Goal: Information Seeking & Learning: Check status

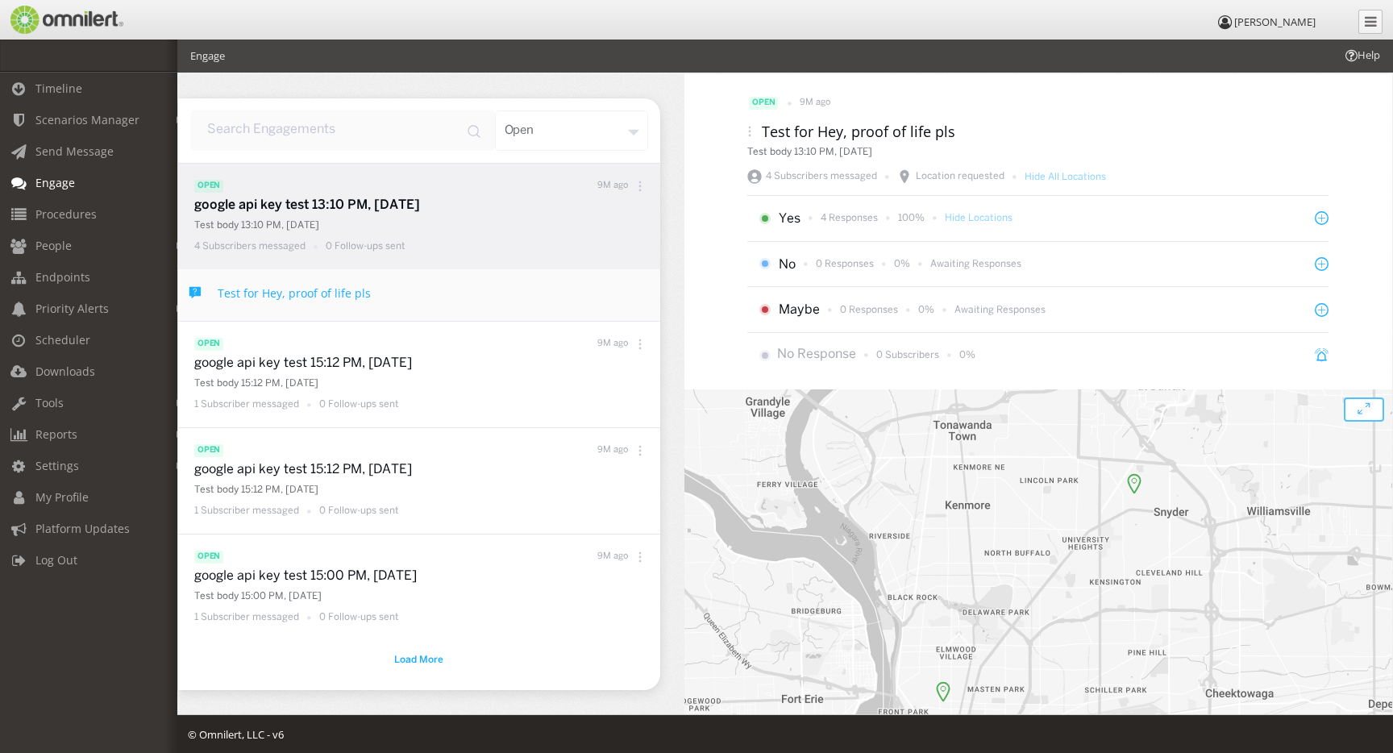
click at [630, 127] on div "open" at bounding box center [571, 130] width 152 height 40
click at [551, 238] on div "Open" at bounding box center [589, 242] width 119 height 35
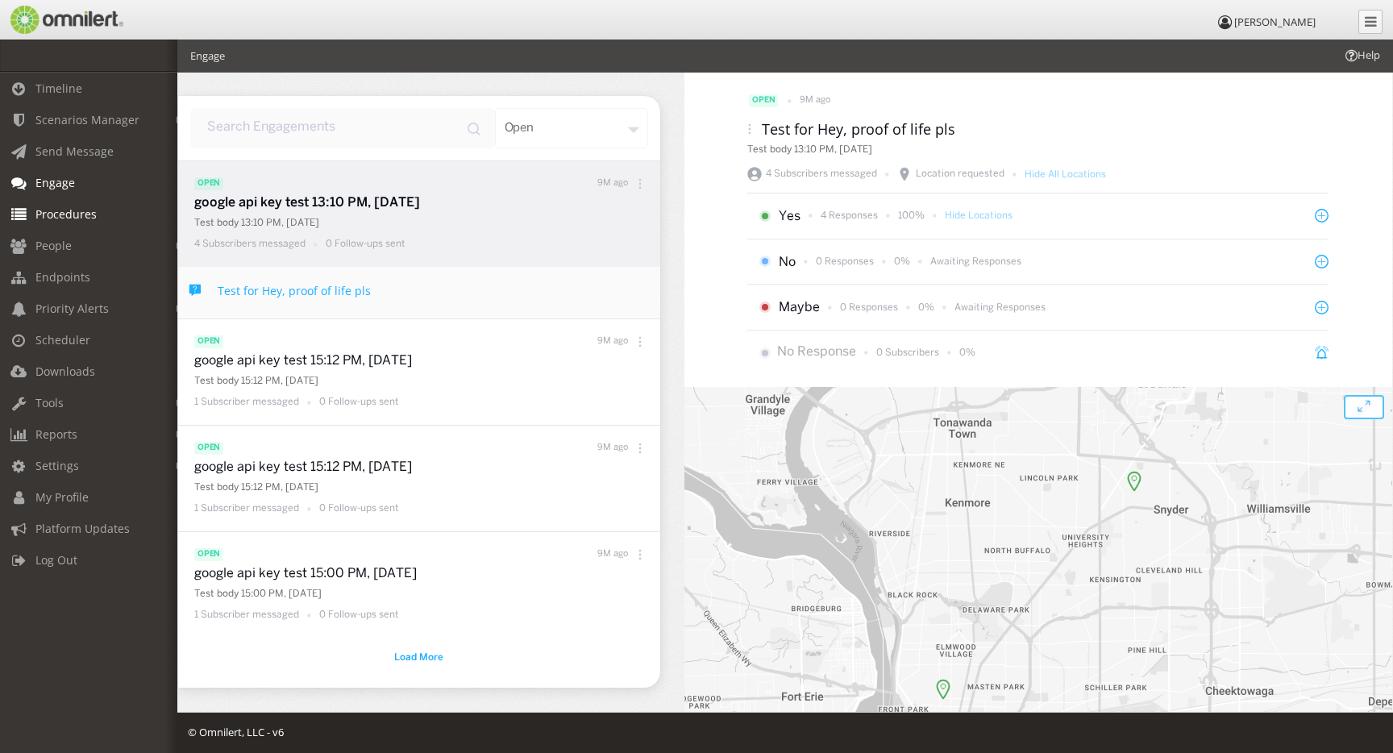
click at [69, 210] on span "Procedures" at bounding box center [65, 213] width 61 height 15
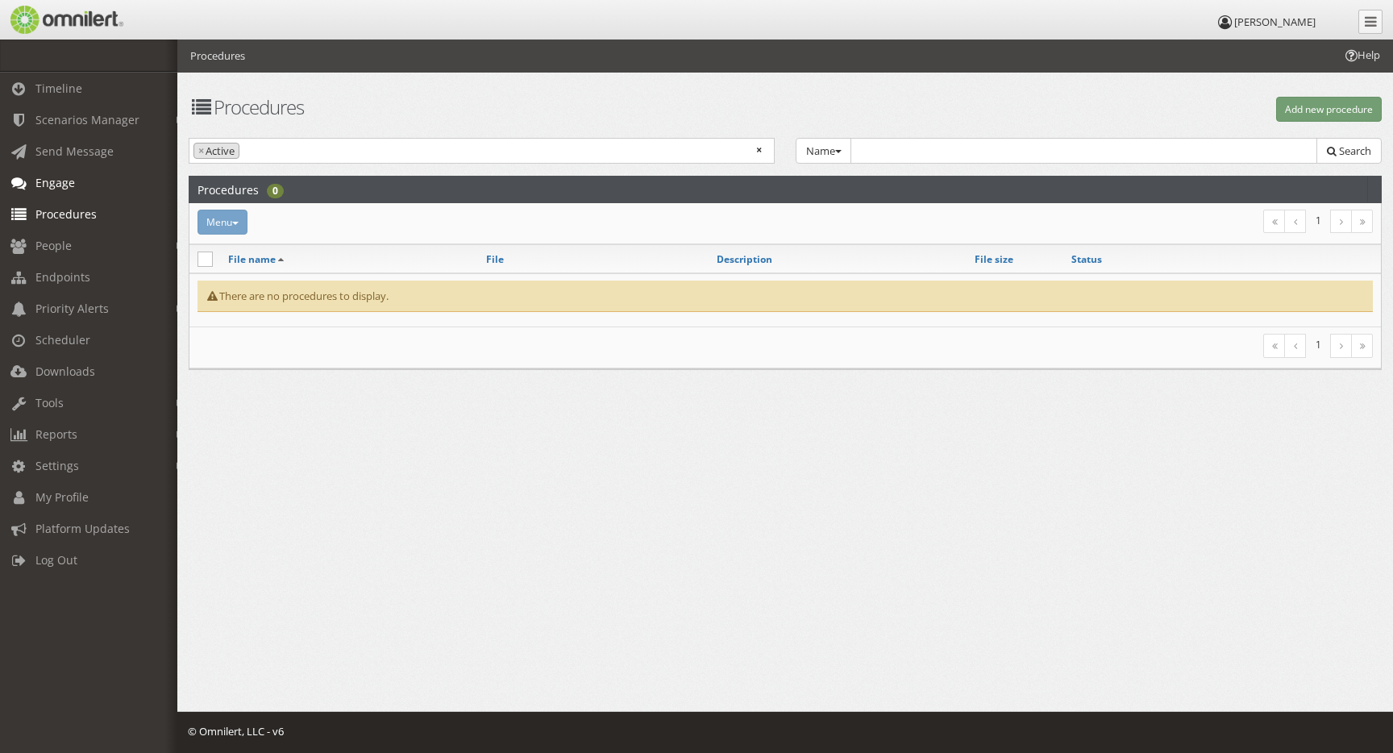
click at [58, 189] on span "Engage" at bounding box center [55, 182] width 40 height 15
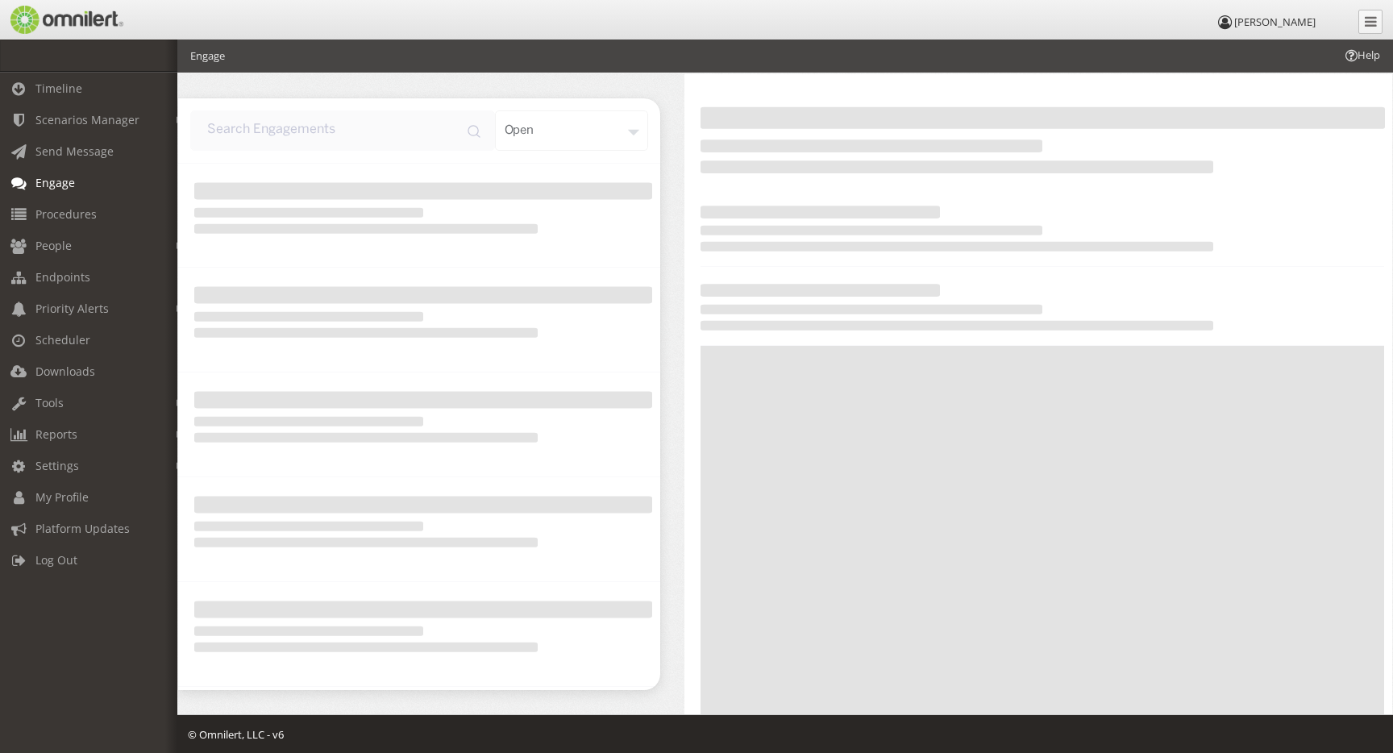
click at [57, 189] on span "Engage" at bounding box center [55, 182] width 40 height 15
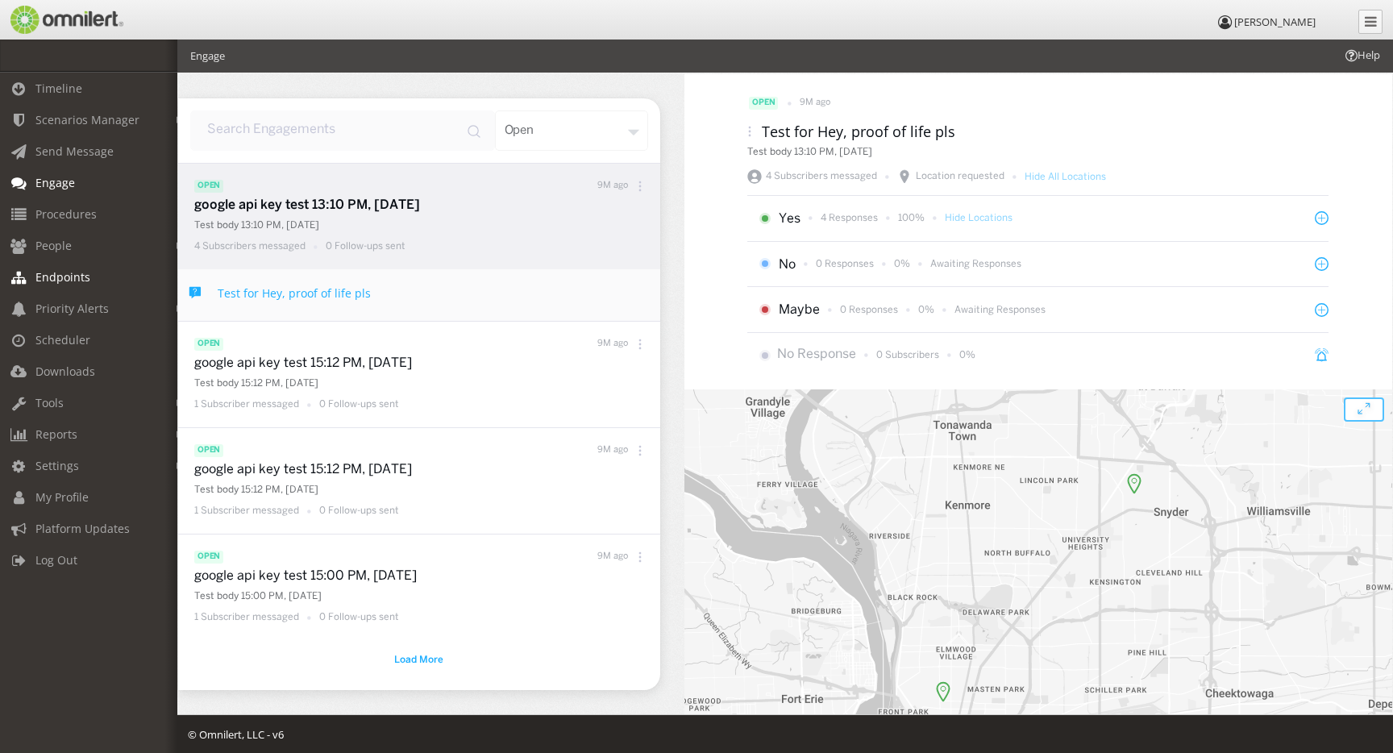
scroll to position [2, 0]
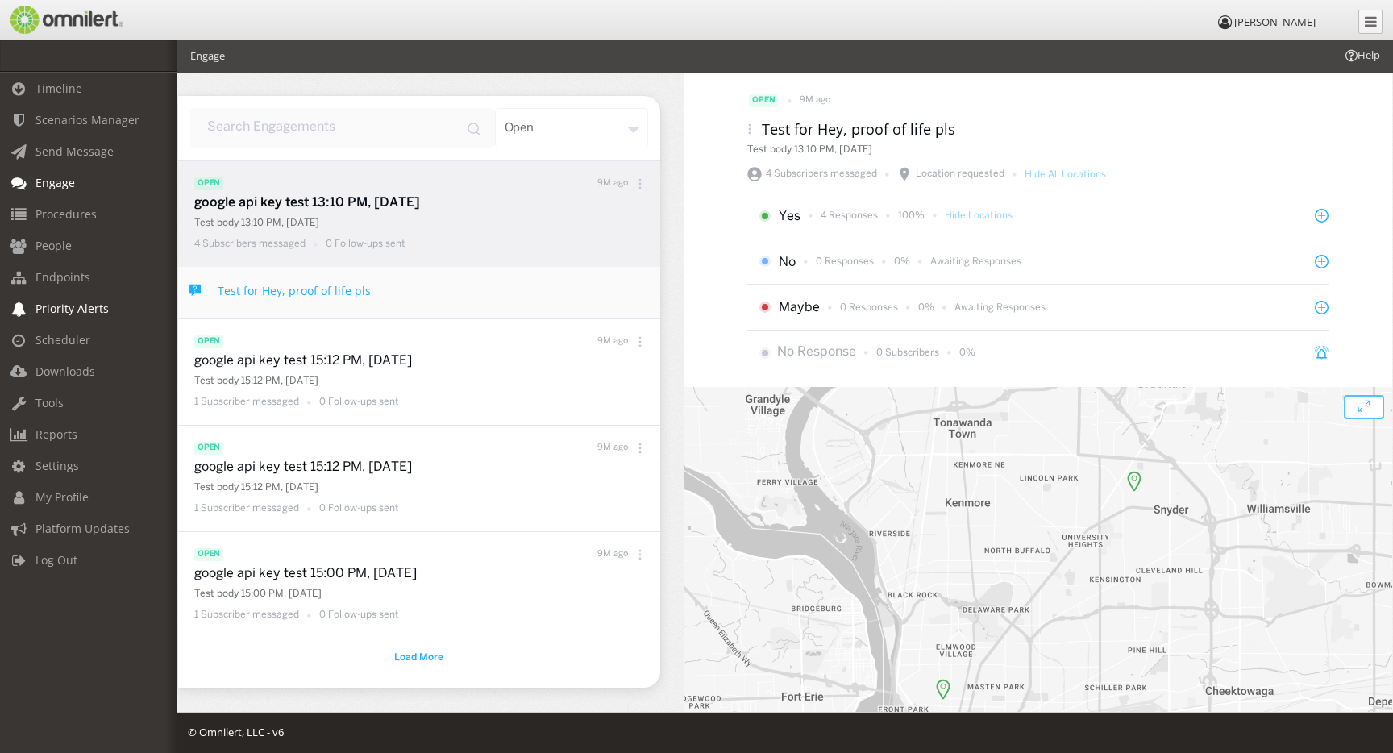
click at [41, 304] on span "Priority Alerts" at bounding box center [71, 308] width 73 height 15
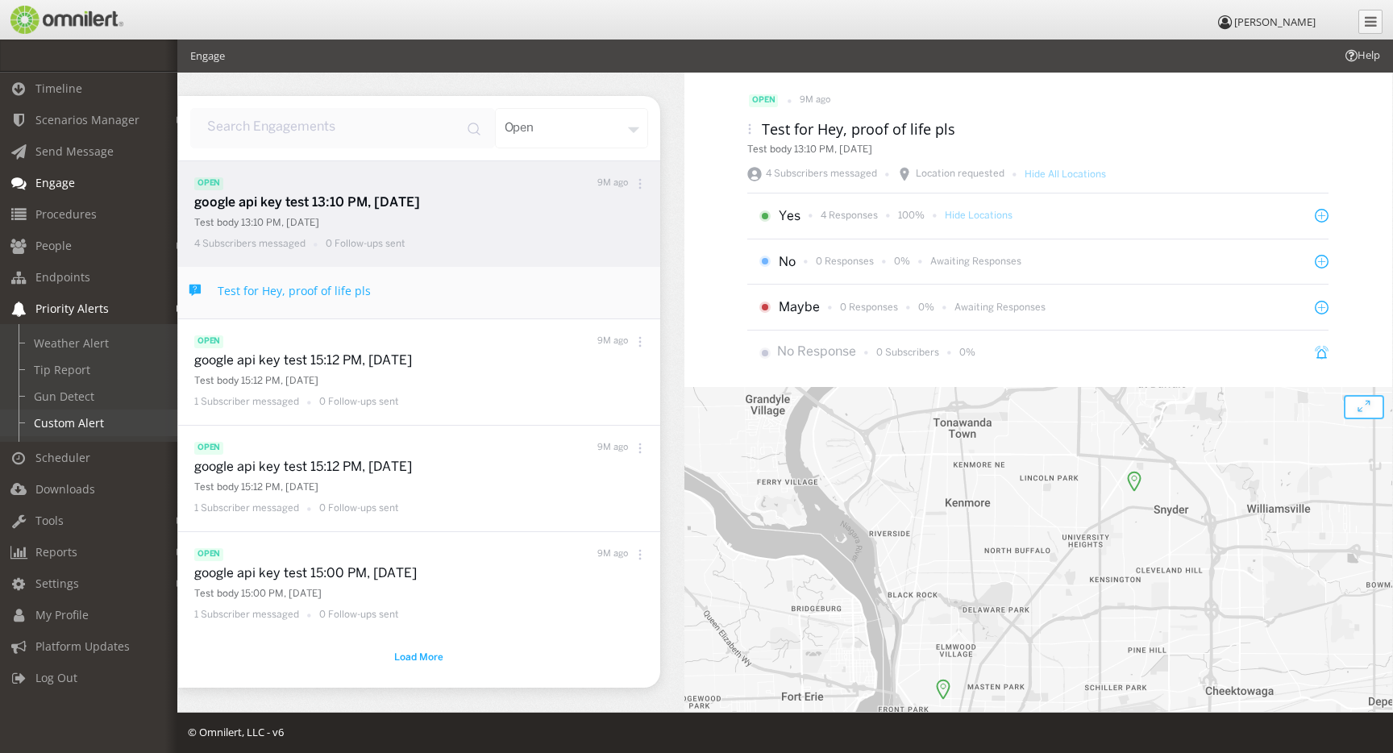
click at [90, 429] on link "Custom Alert" at bounding box center [96, 423] width 192 height 27
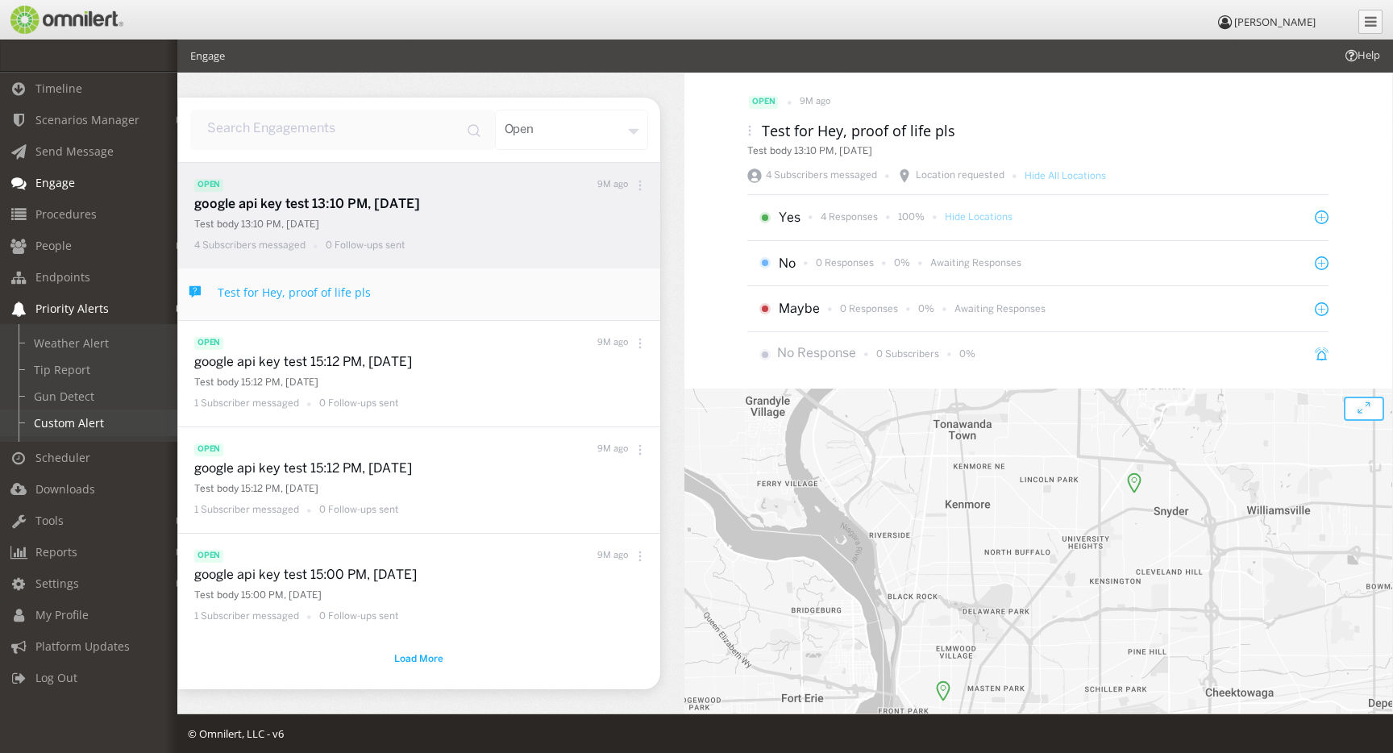
select select
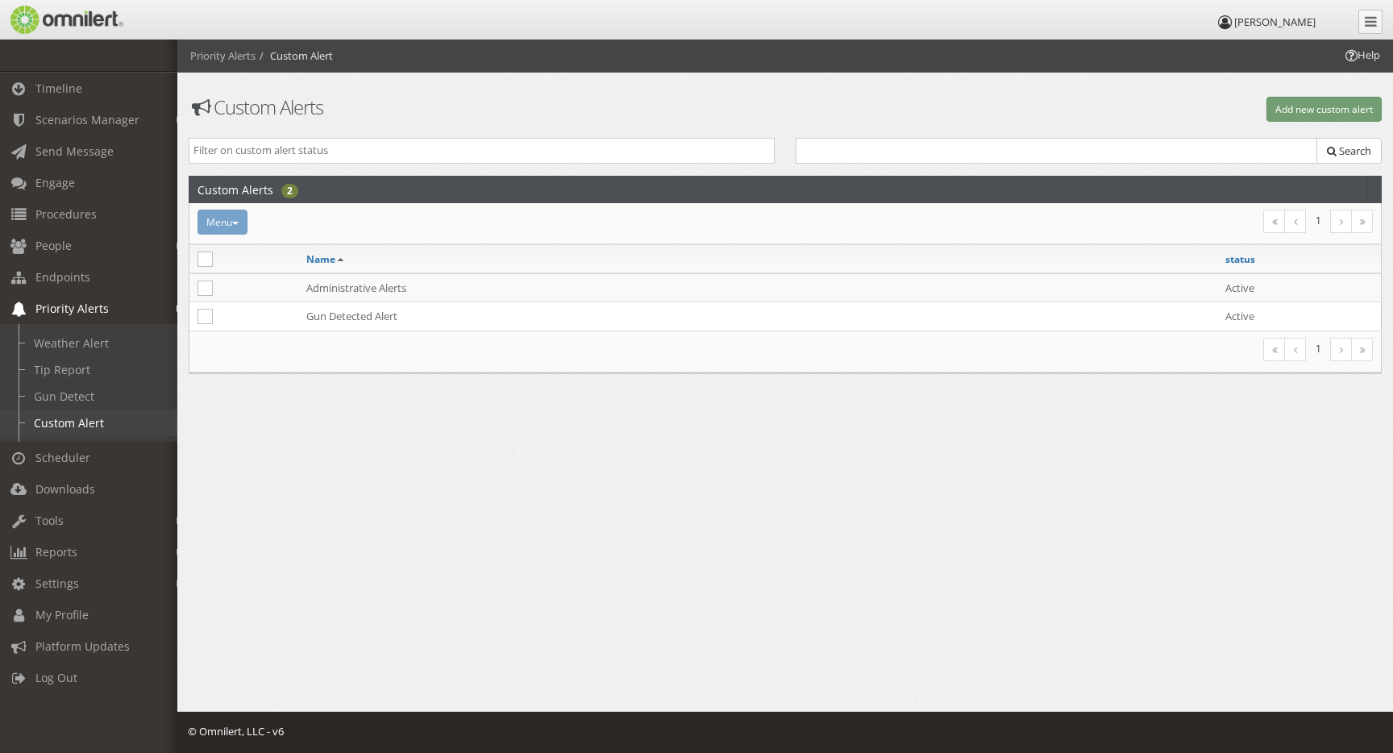
scroll to position [0, 0]
click at [47, 313] on span "Priority Alerts" at bounding box center [71, 308] width 73 height 15
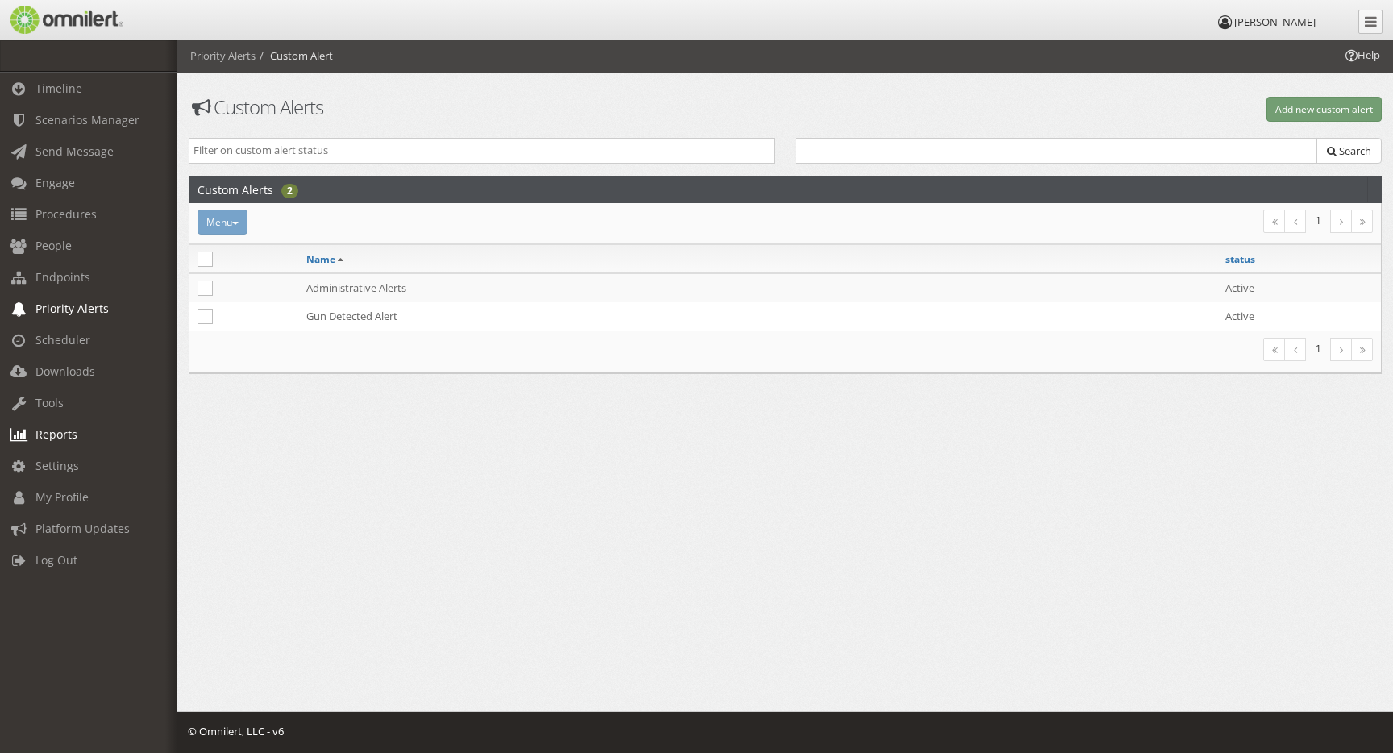
click at [43, 431] on span "Reports" at bounding box center [56, 434] width 42 height 15
click at [48, 492] on link "Subscribers Reached" at bounding box center [96, 495] width 192 height 27
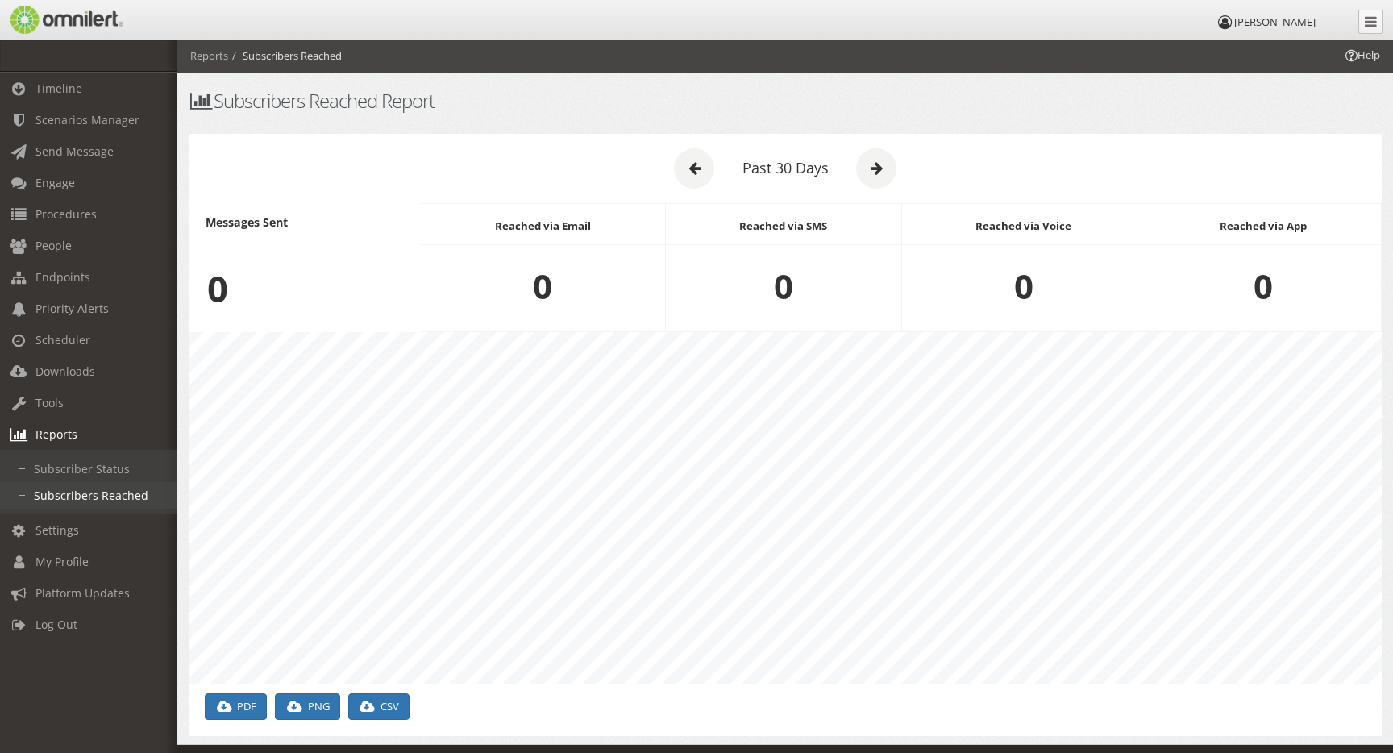
scroll to position [352, 1193]
click at [44, 434] on span "Reports" at bounding box center [56, 434] width 42 height 15
click at [40, 503] on span "My Profile" at bounding box center [61, 496] width 53 height 15
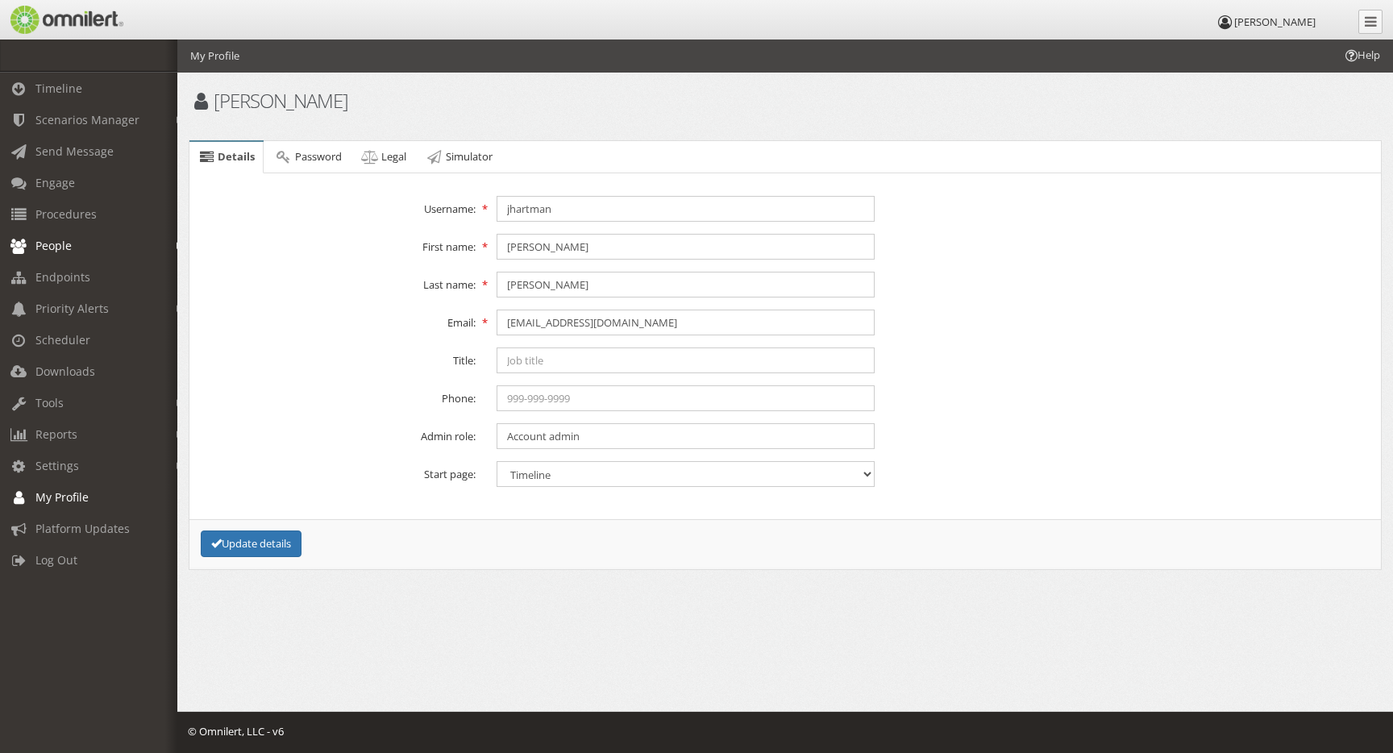
click at [40, 243] on span "People" at bounding box center [53, 245] width 36 height 15
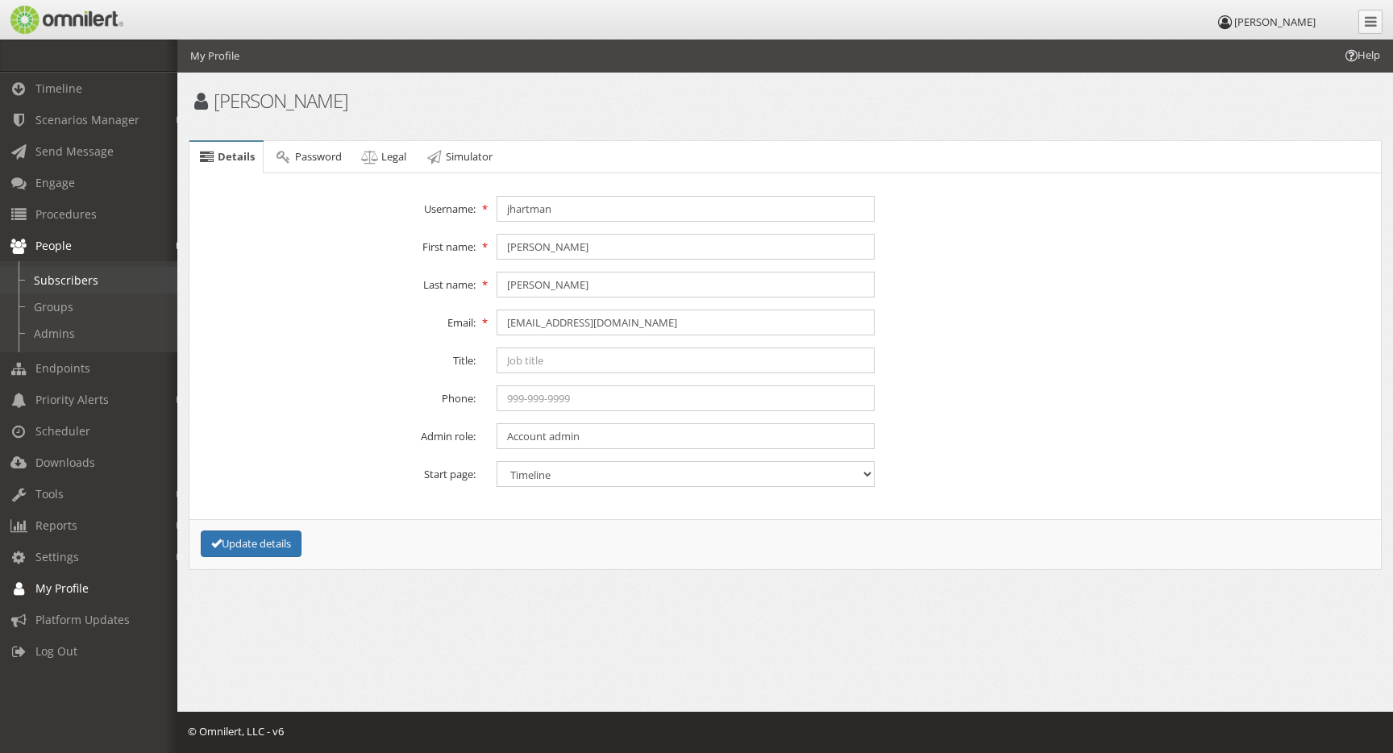
click at [44, 283] on link "Subscribers" at bounding box center [96, 280] width 192 height 27
select select
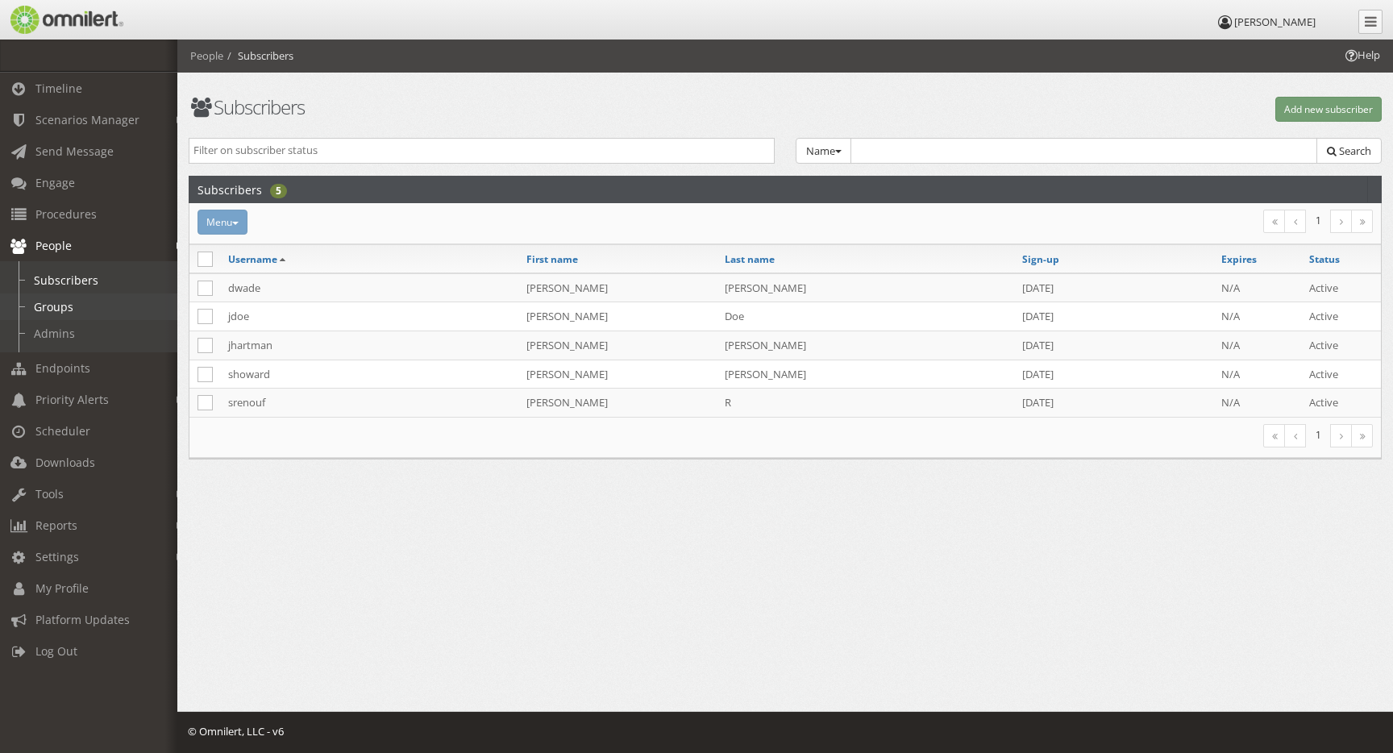
click at [47, 305] on link "Groups" at bounding box center [96, 306] width 192 height 27
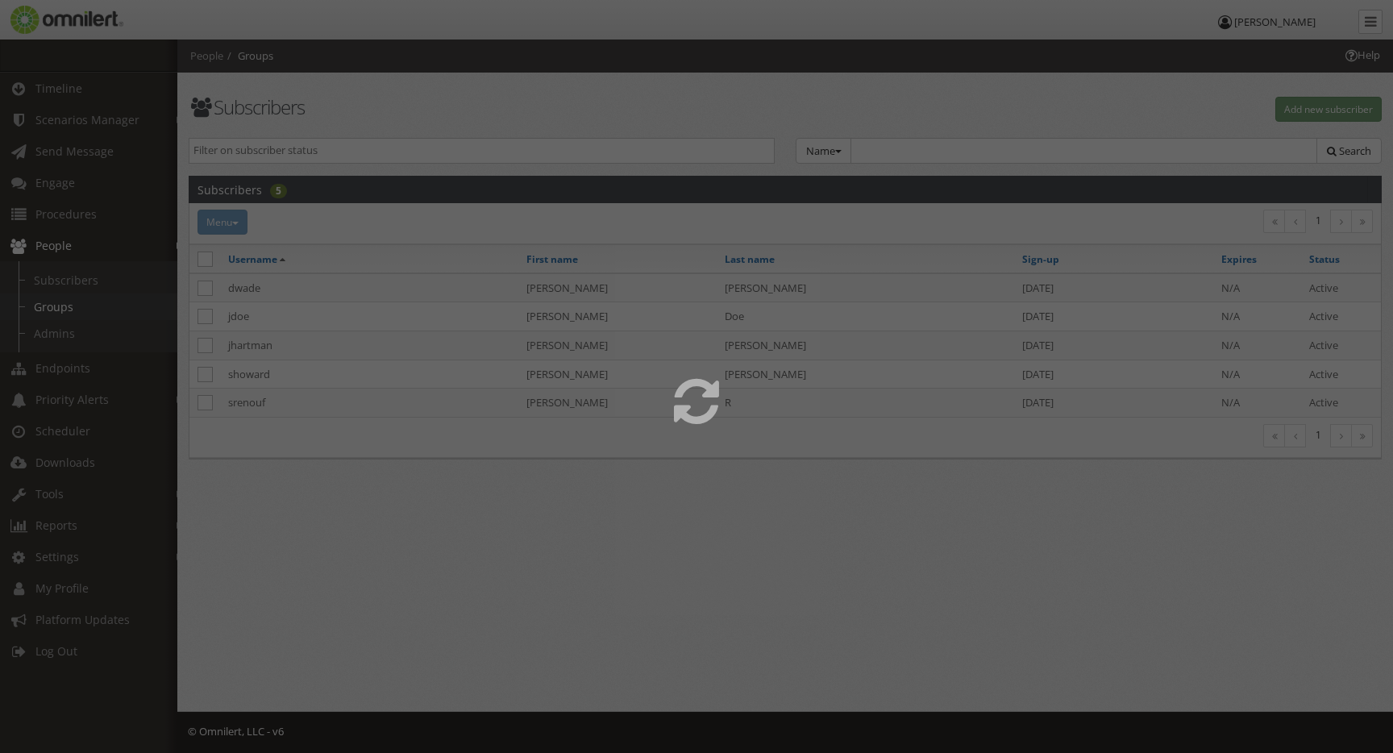
select select
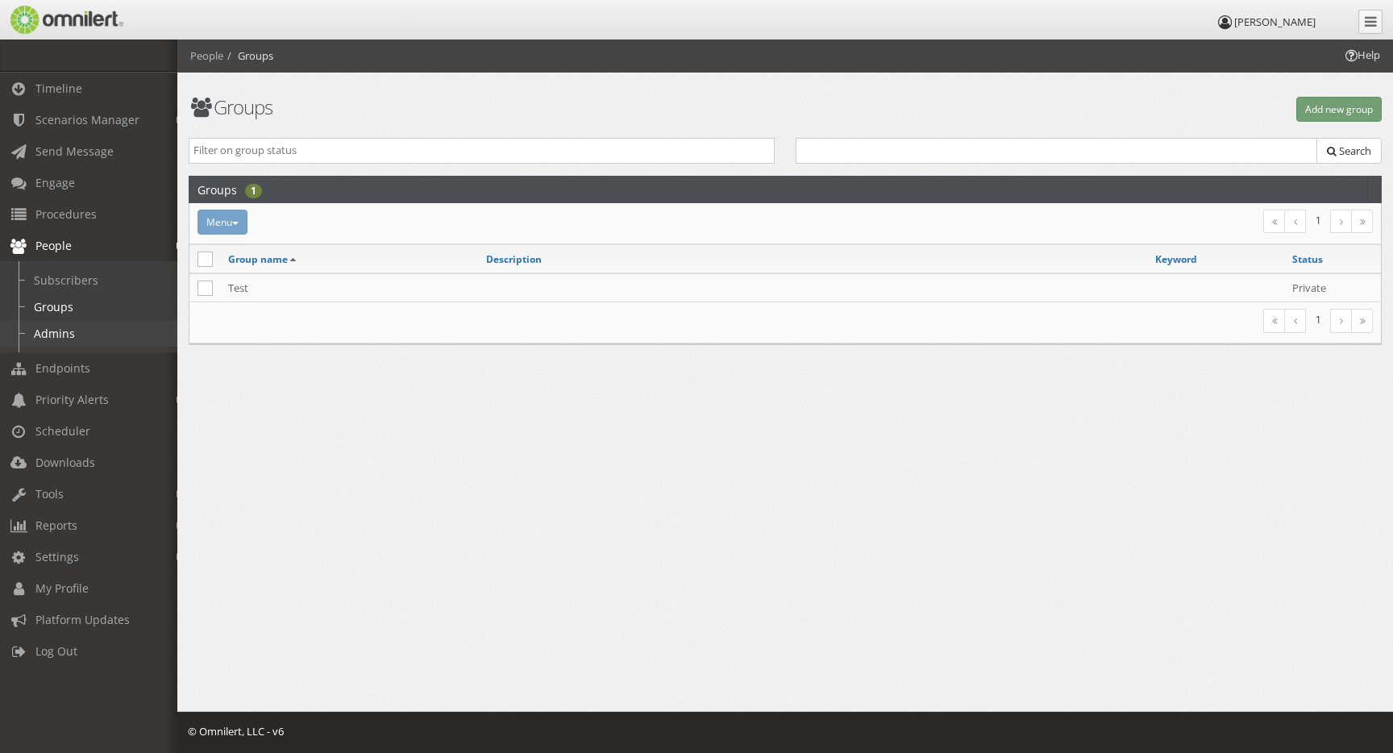
click at [44, 328] on link "Admins" at bounding box center [96, 333] width 192 height 27
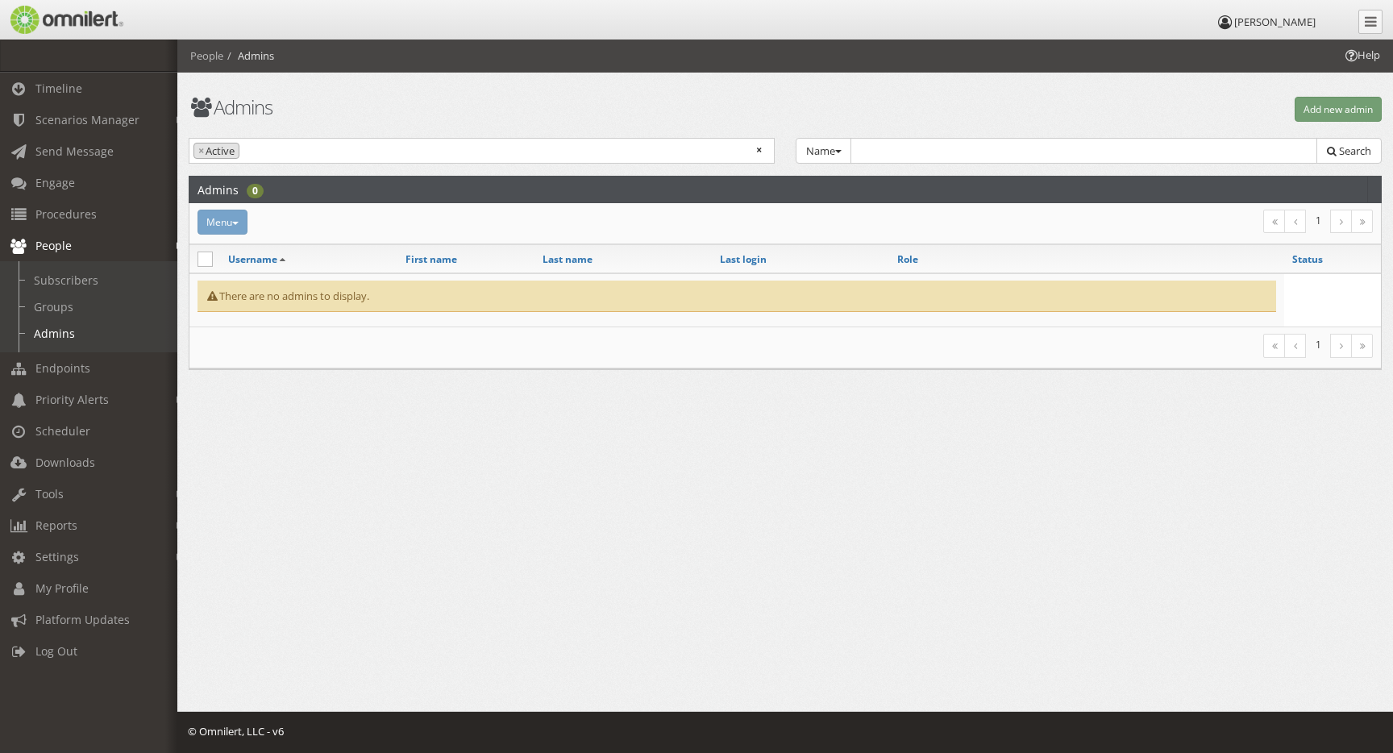
click at [55, 242] on span "People" at bounding box center [53, 245] width 36 height 15
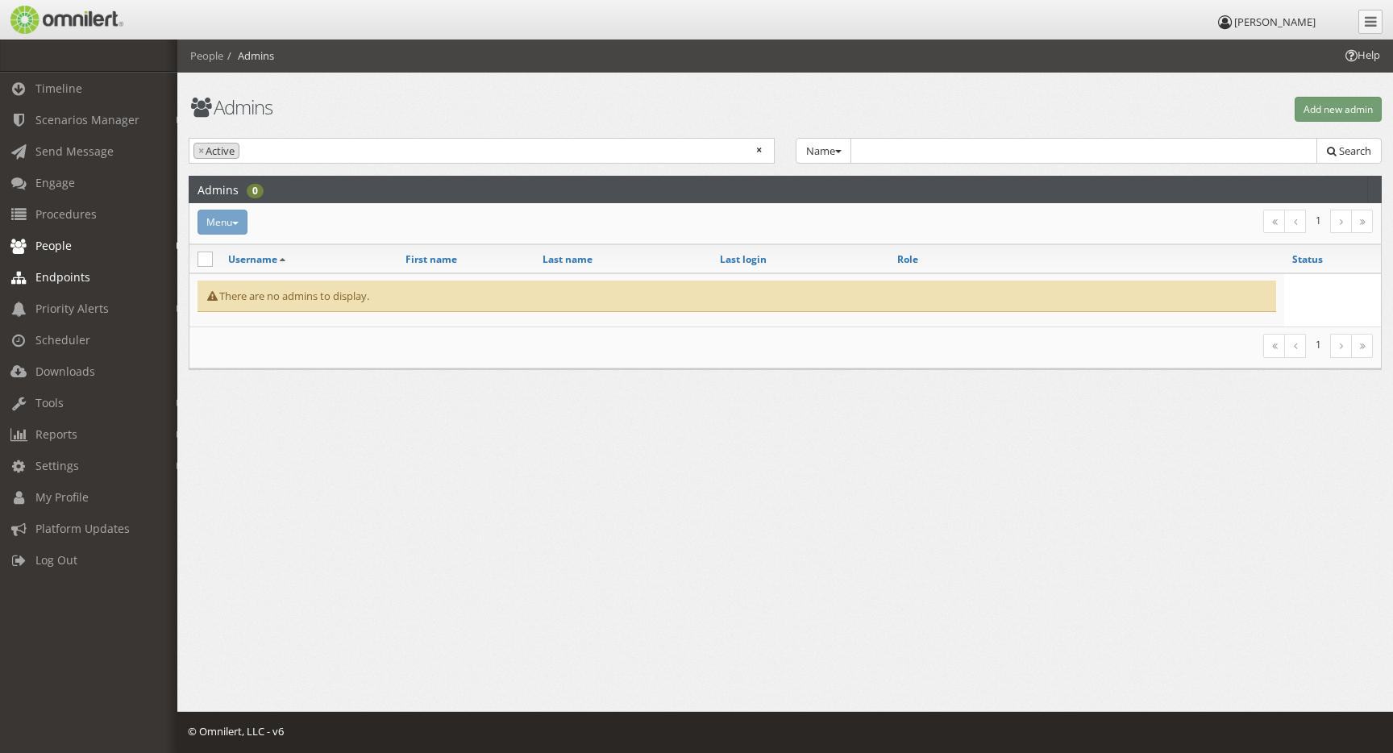
click at [49, 277] on span "Endpoints" at bounding box center [62, 276] width 55 height 15
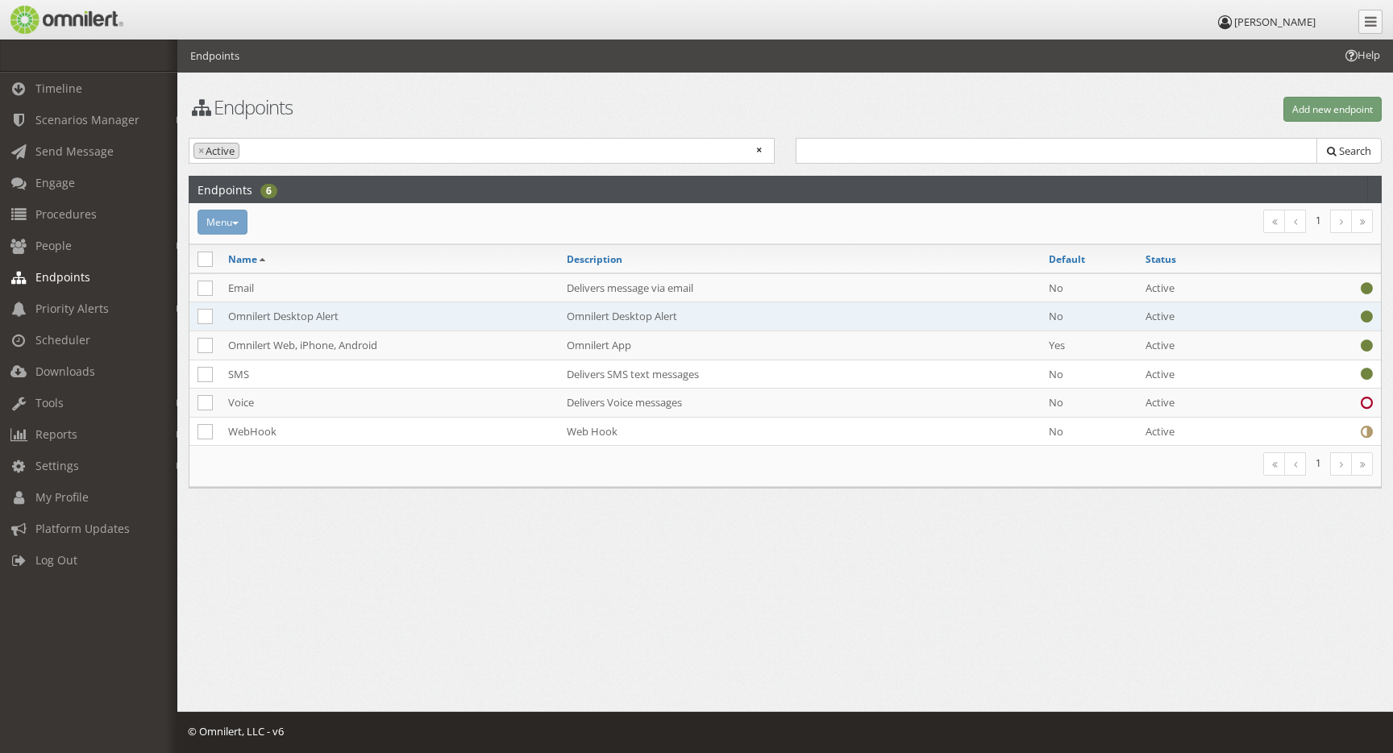
click at [308, 317] on td "Omnilert Desktop Alert" at bounding box center [389, 316] width 339 height 29
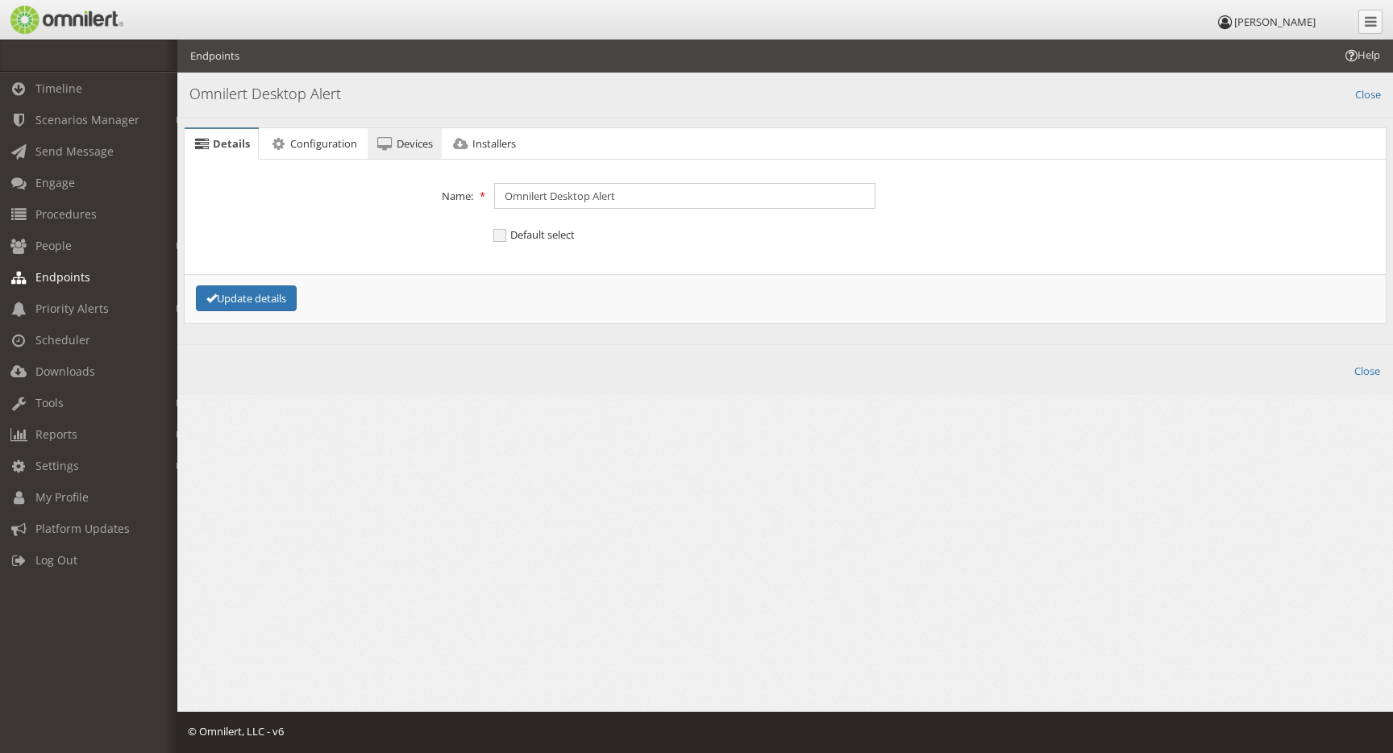
click at [413, 141] on span "Devices" at bounding box center [415, 143] width 36 height 15
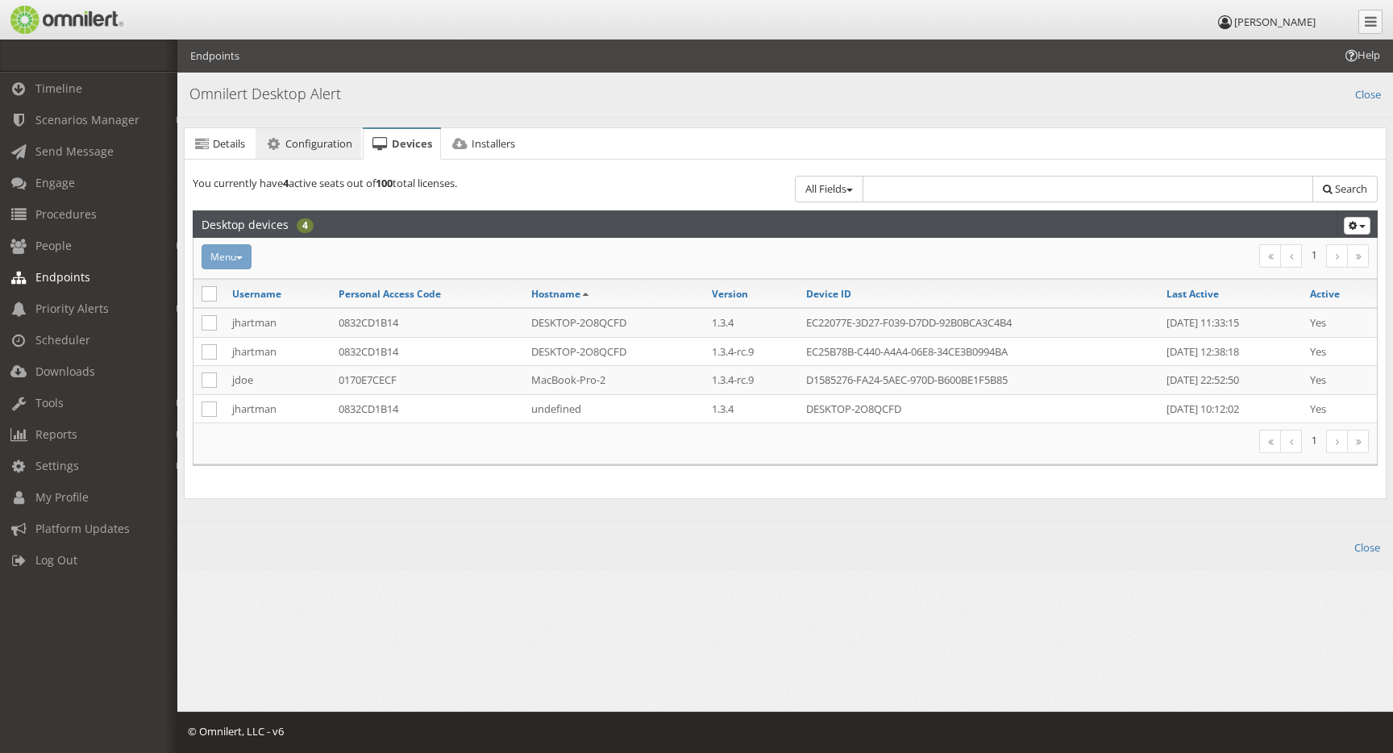
click at [310, 139] on span "Configuration" at bounding box center [318, 143] width 67 height 15
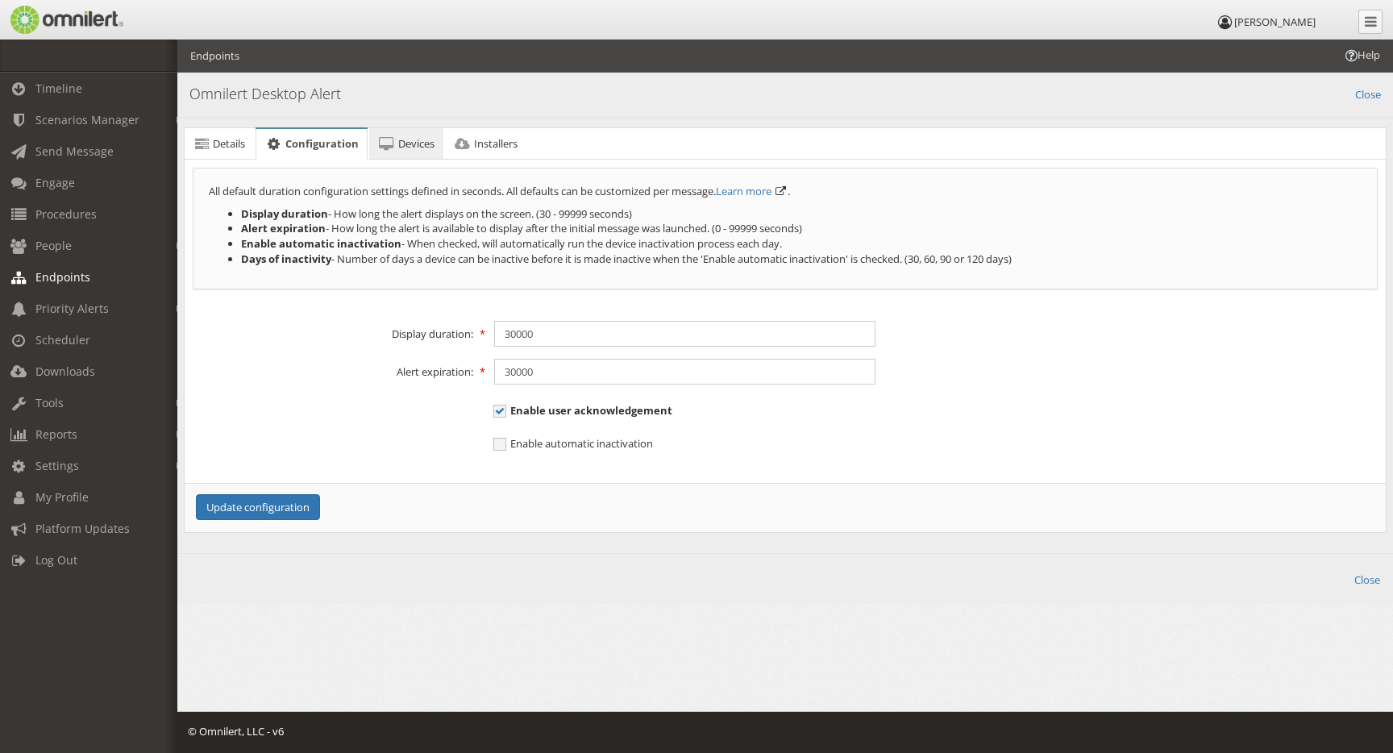
click at [407, 144] on span "Devices" at bounding box center [416, 143] width 36 height 15
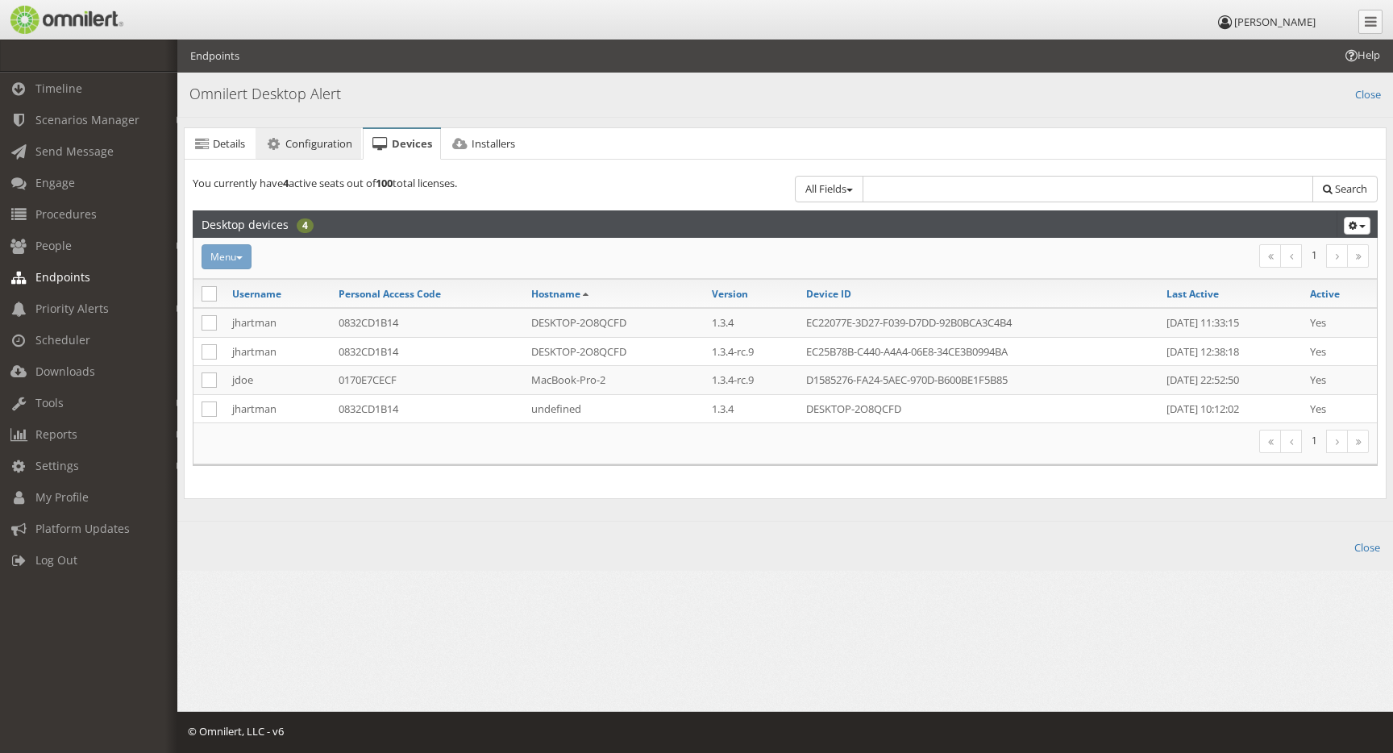
click at [296, 144] on span "Configuration" at bounding box center [318, 143] width 67 height 15
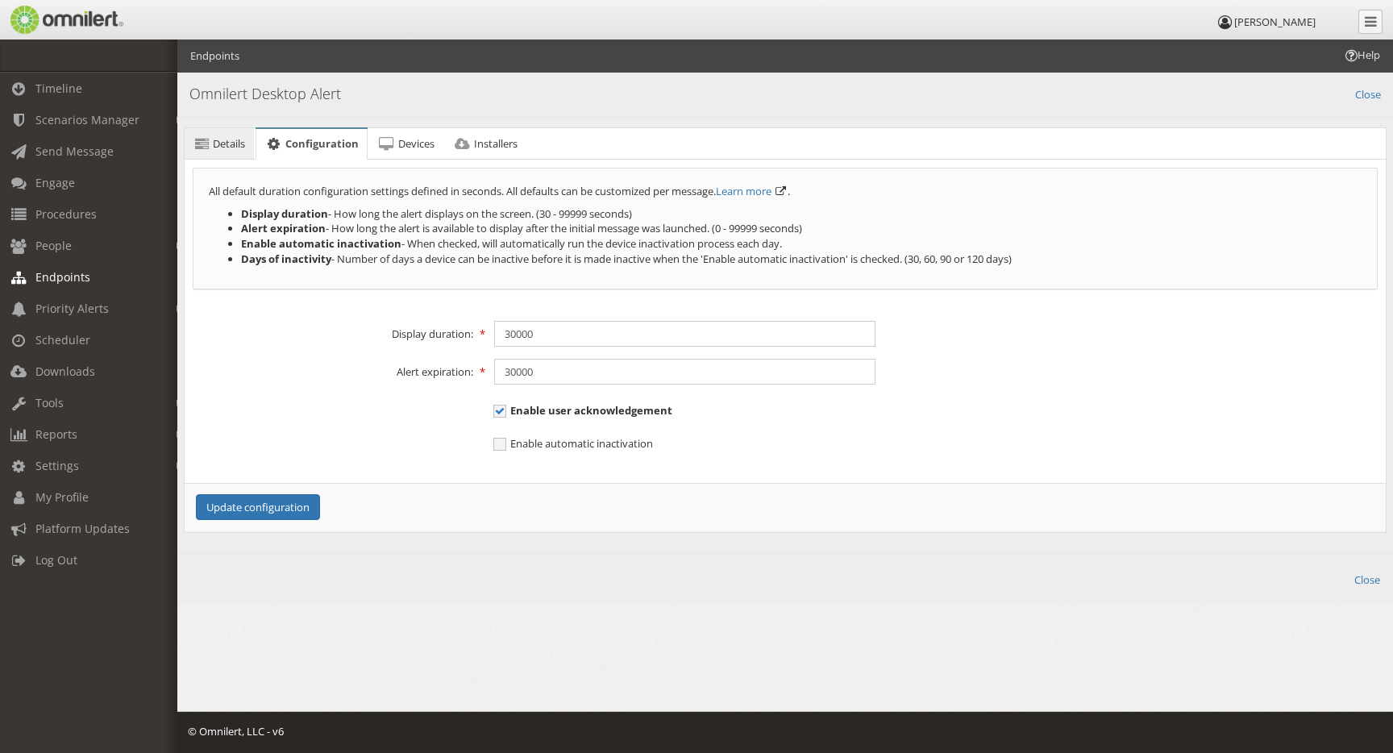
click at [218, 141] on span "Details" at bounding box center [229, 143] width 32 height 15
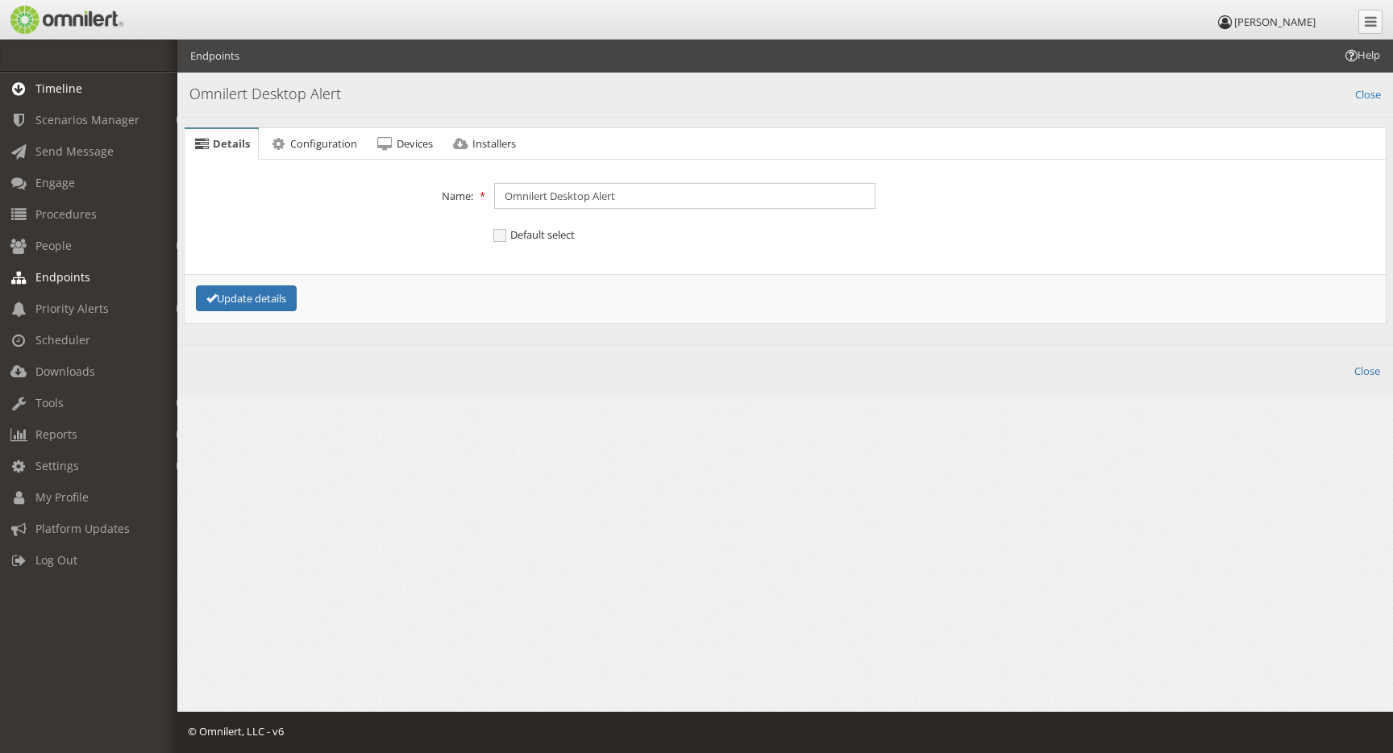
click at [48, 85] on span "Timeline" at bounding box center [58, 88] width 47 height 15
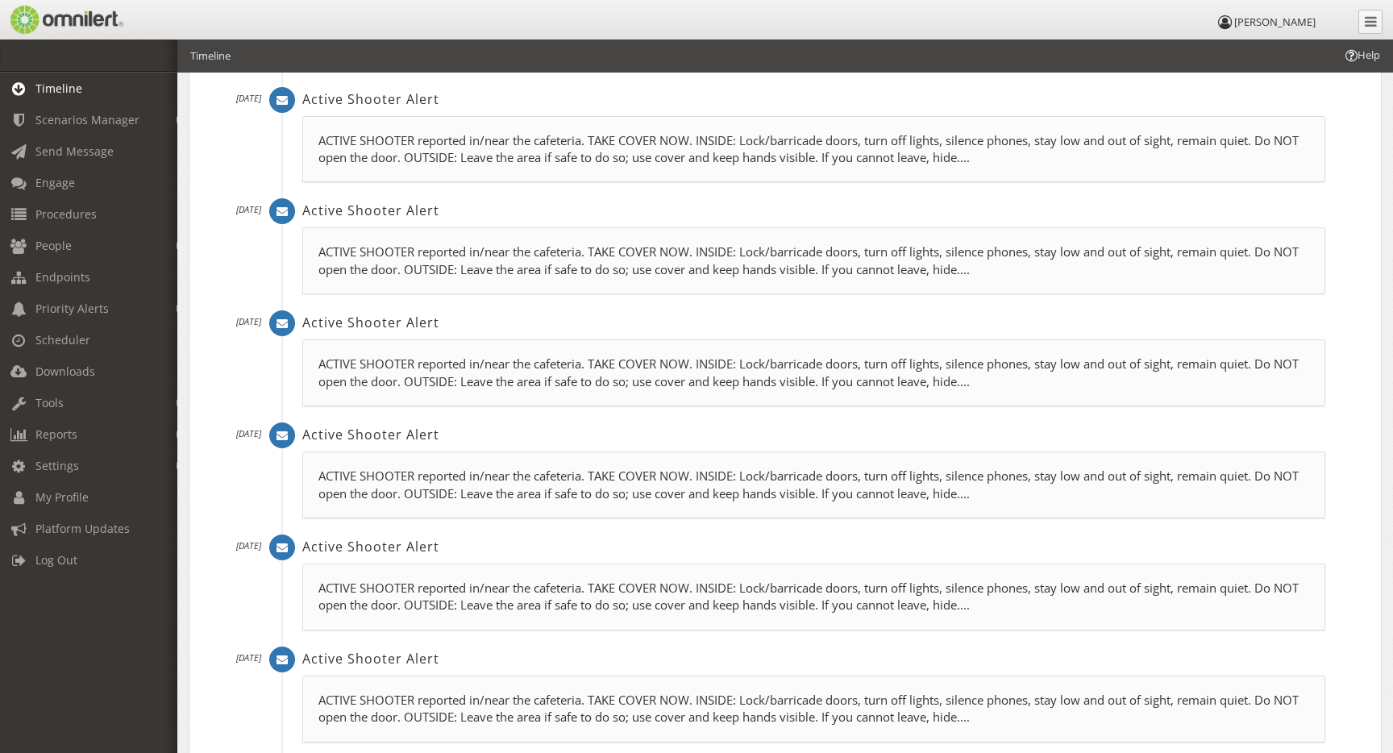
scroll to position [1850, 0]
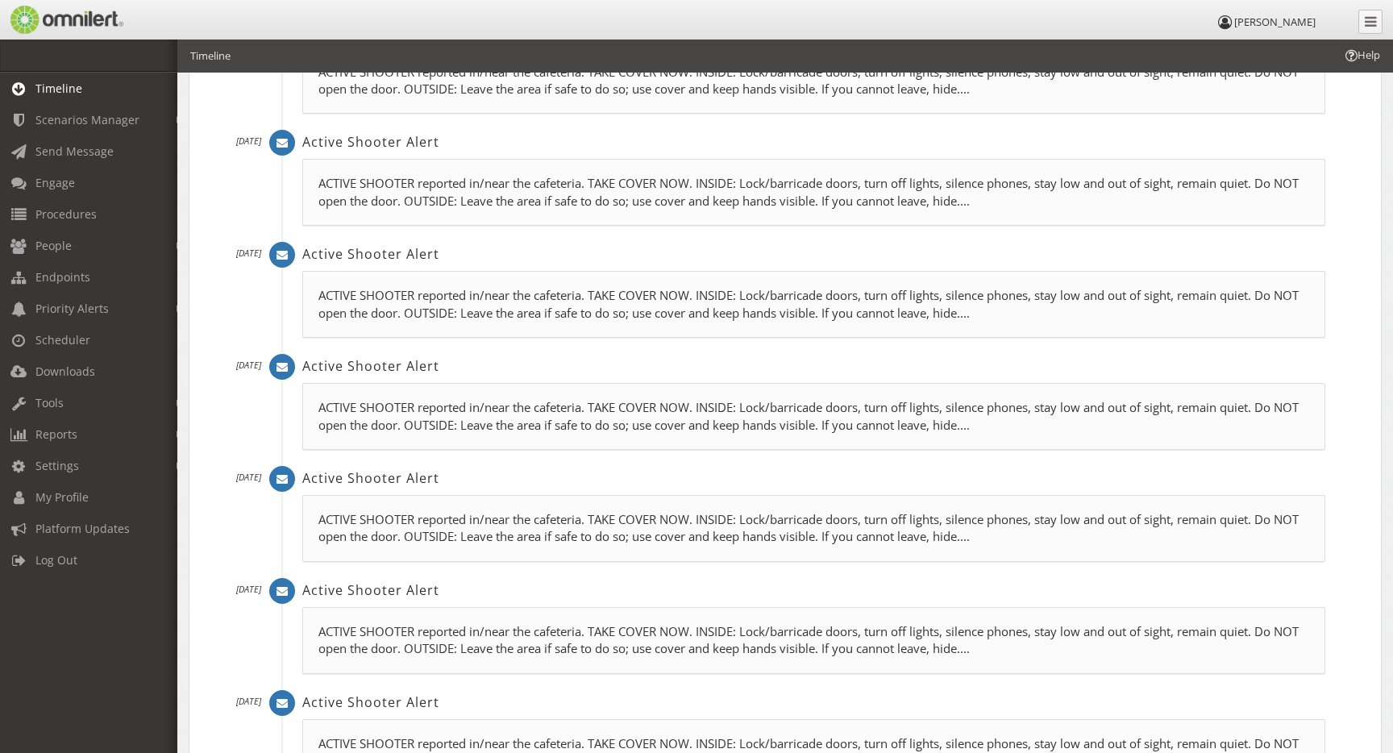
click at [327, 133] on h2 "Active Shooter Alert" at bounding box center [813, 142] width 1023 height 18
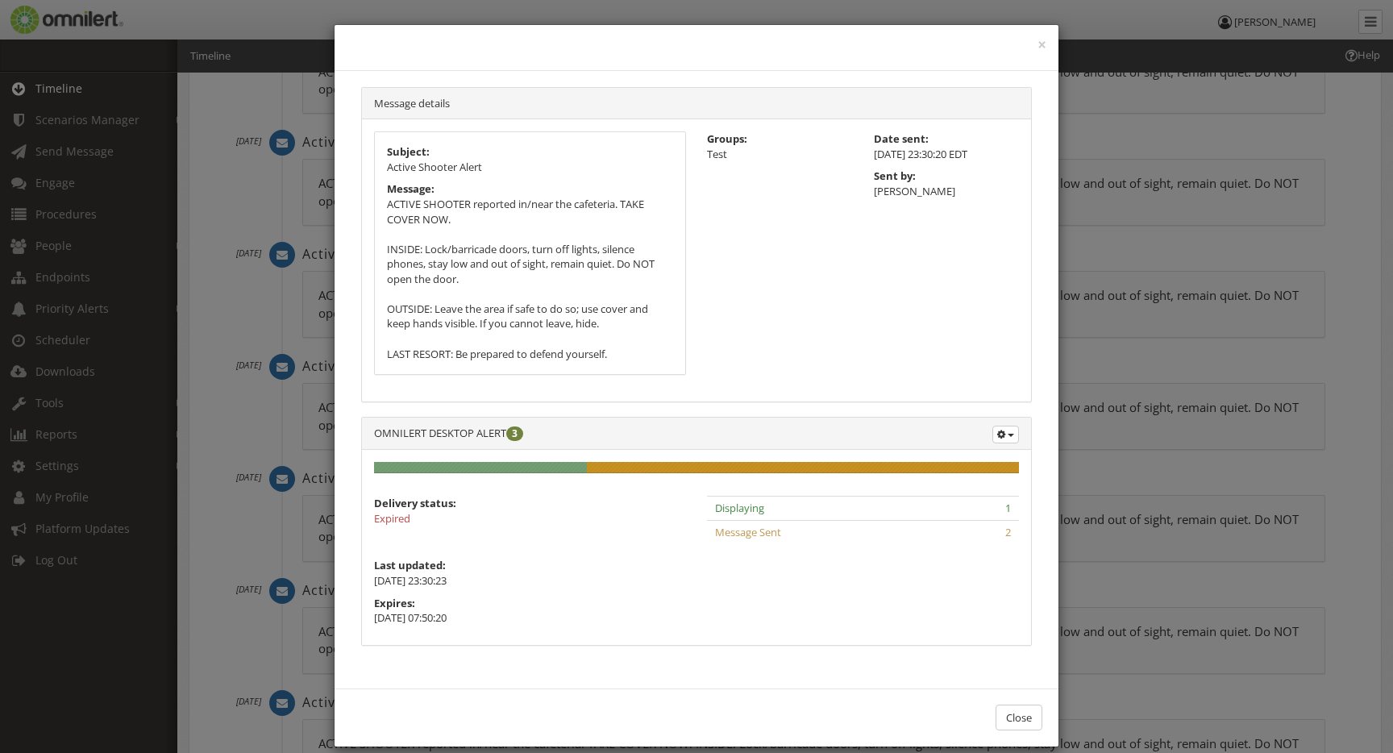
scroll to position [19, 0]
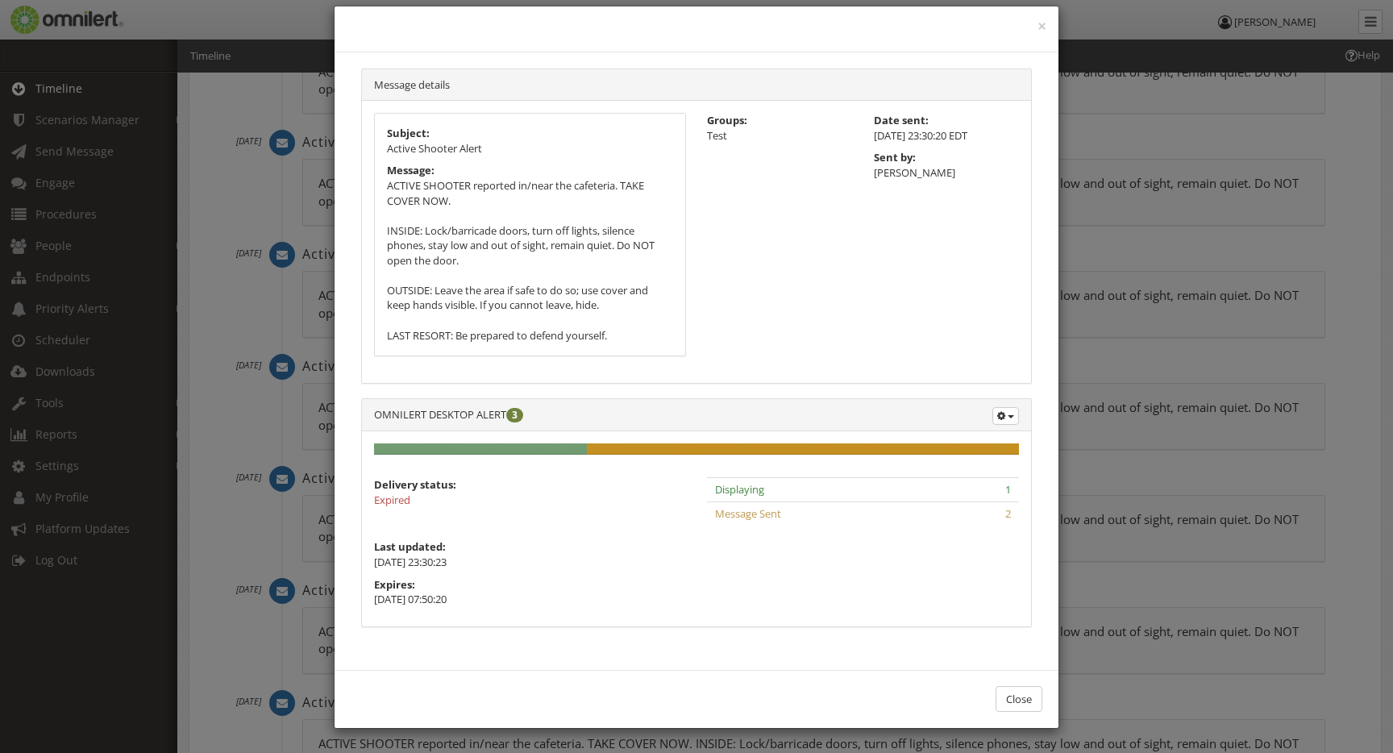
click at [724, 493] on span "Displaying" at bounding box center [739, 489] width 49 height 15
click at [1010, 495] on span "1" at bounding box center [1008, 489] width 6 height 15
click at [1005, 518] on span "2" at bounding box center [1008, 513] width 6 height 15
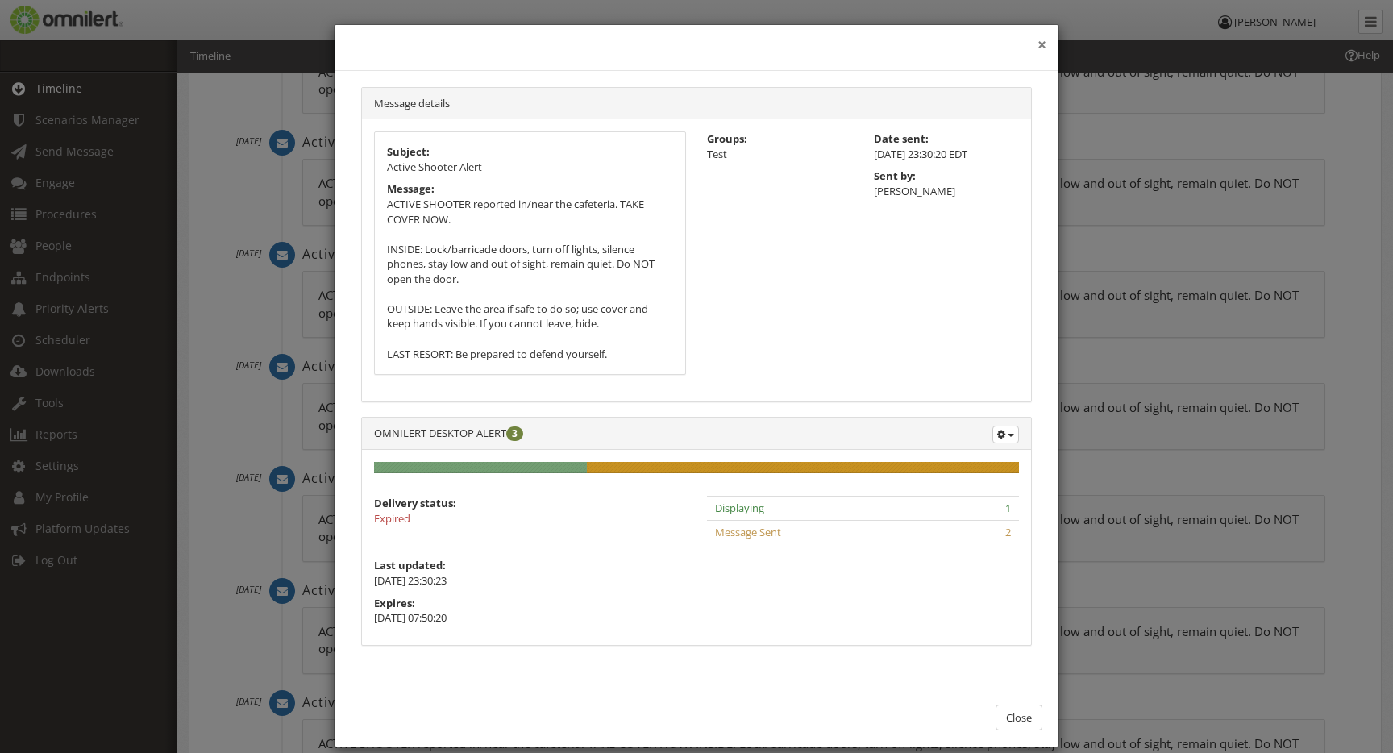
click at [1040, 48] on button "×" at bounding box center [1042, 45] width 9 height 16
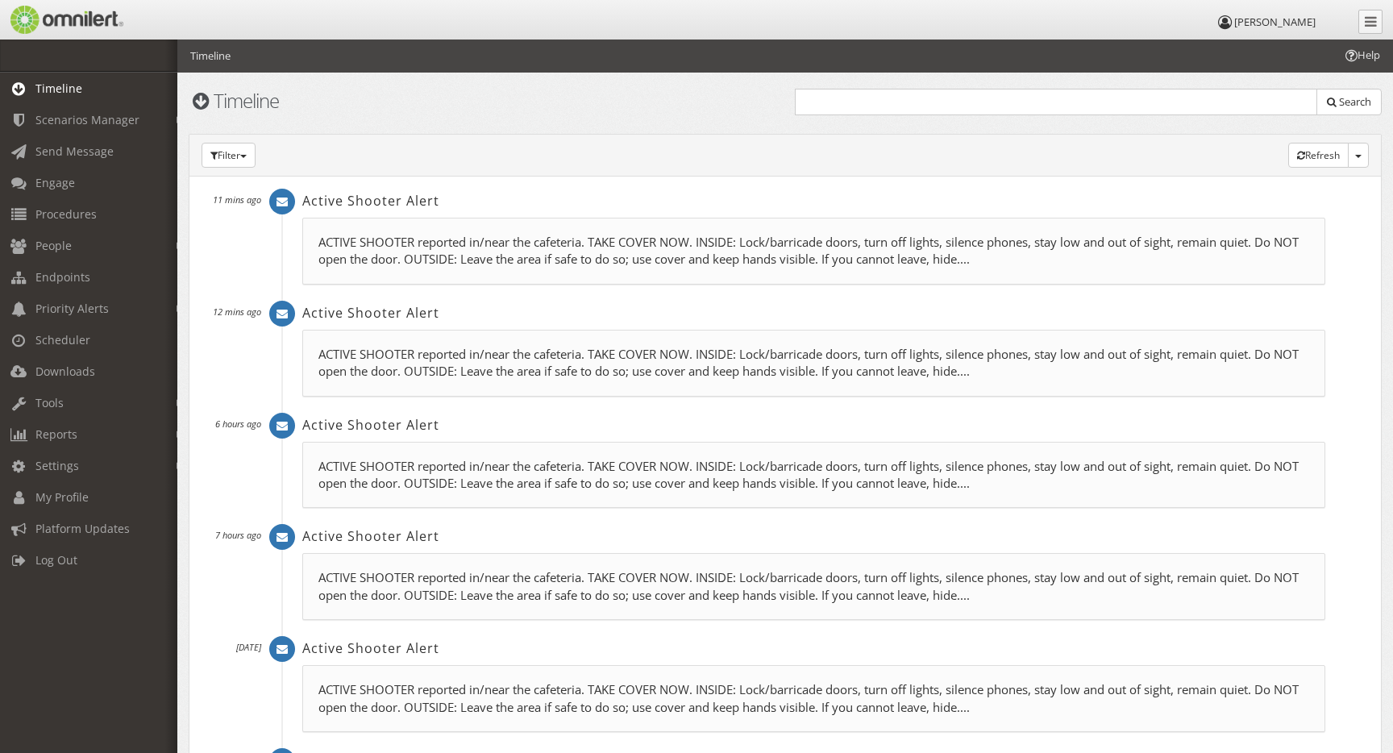
click at [384, 206] on h2 "Active Shooter Alert" at bounding box center [813, 201] width 1023 height 18
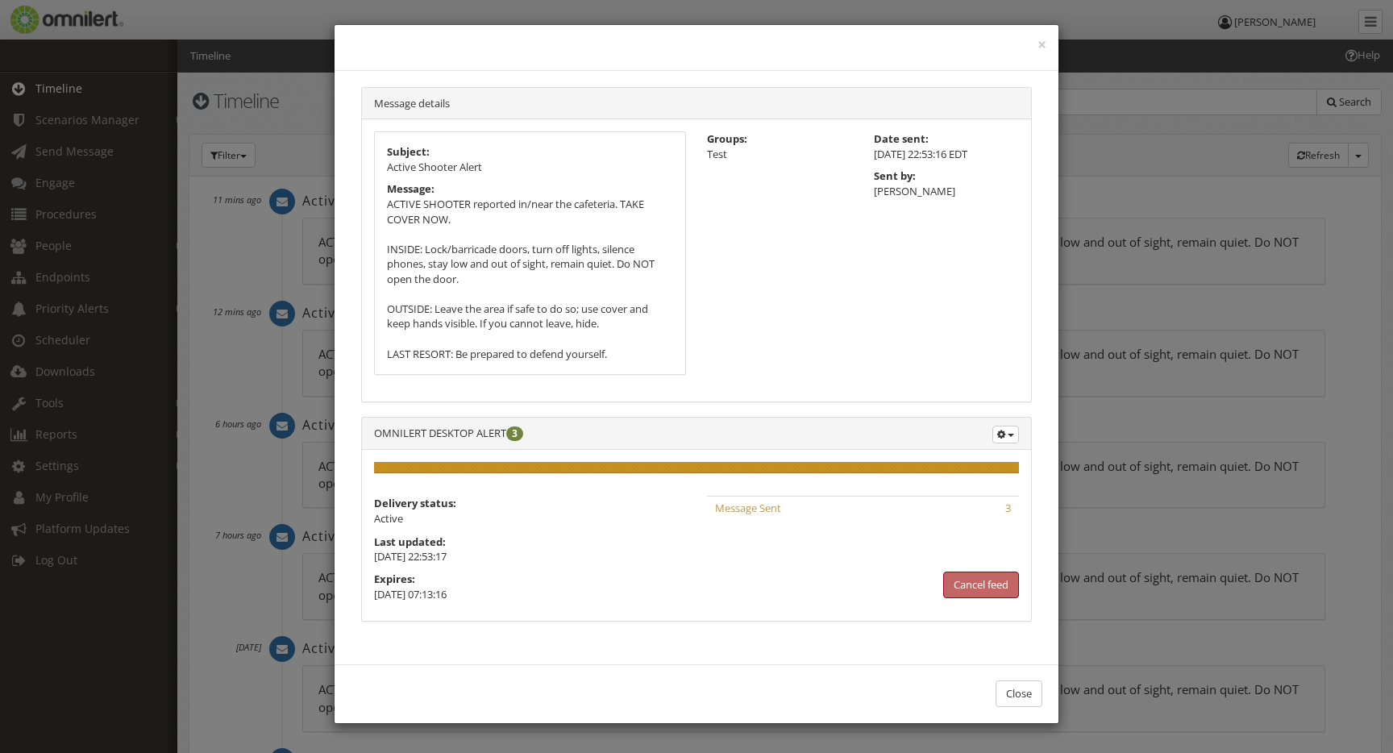
click at [748, 509] on span "Message Sent" at bounding box center [748, 508] width 66 height 15
click at [1011, 506] on td "3" at bounding box center [986, 508] width 65 height 23
click at [740, 506] on span "Message Sent" at bounding box center [748, 508] width 66 height 15
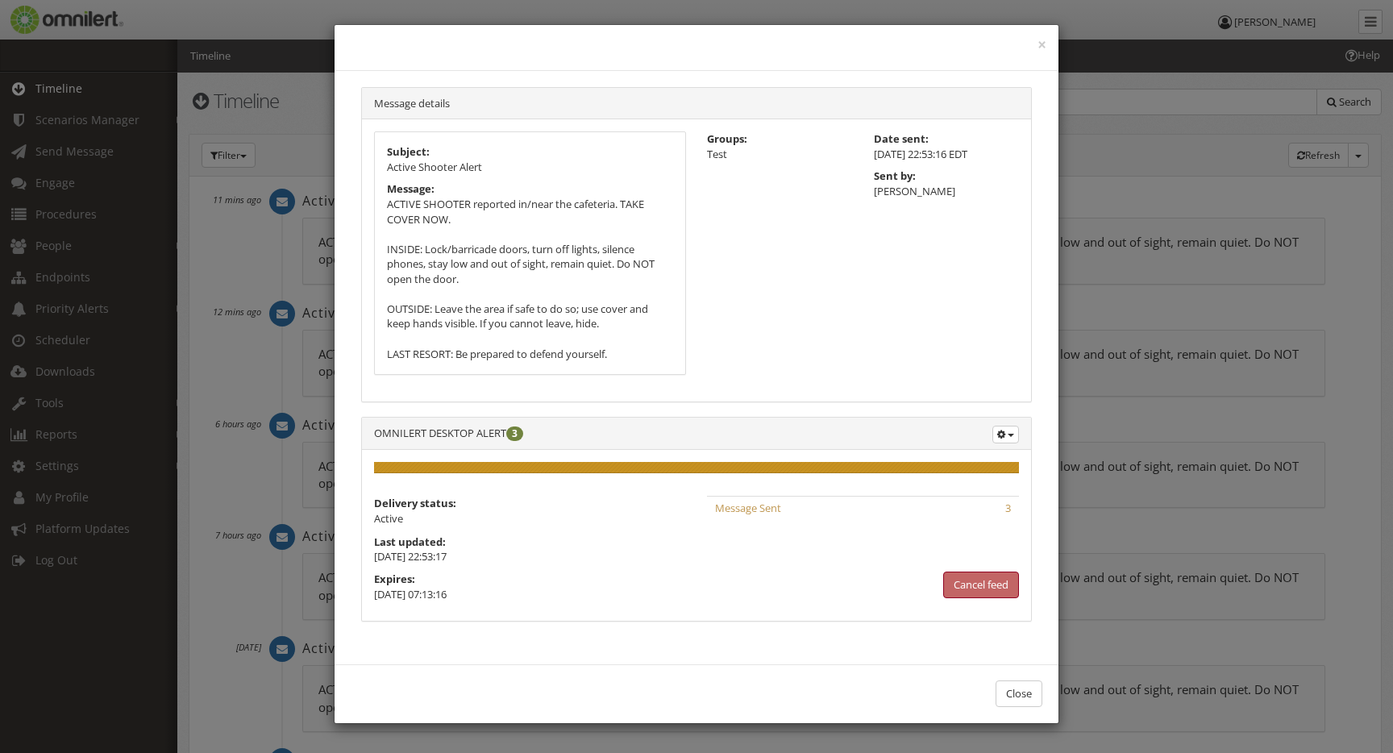
click at [1009, 505] on span "3" at bounding box center [1008, 508] width 6 height 15
click at [424, 543] on strong "Last updated:" at bounding box center [410, 542] width 72 height 15
click at [389, 590] on p "[DATE] 07:13:16" at bounding box center [530, 594] width 312 height 15
click at [572, 617] on div "0% complete (success) 100% complete (warning) 0% complete (dark) 0% complete (d…" at bounding box center [696, 535] width 669 height 171
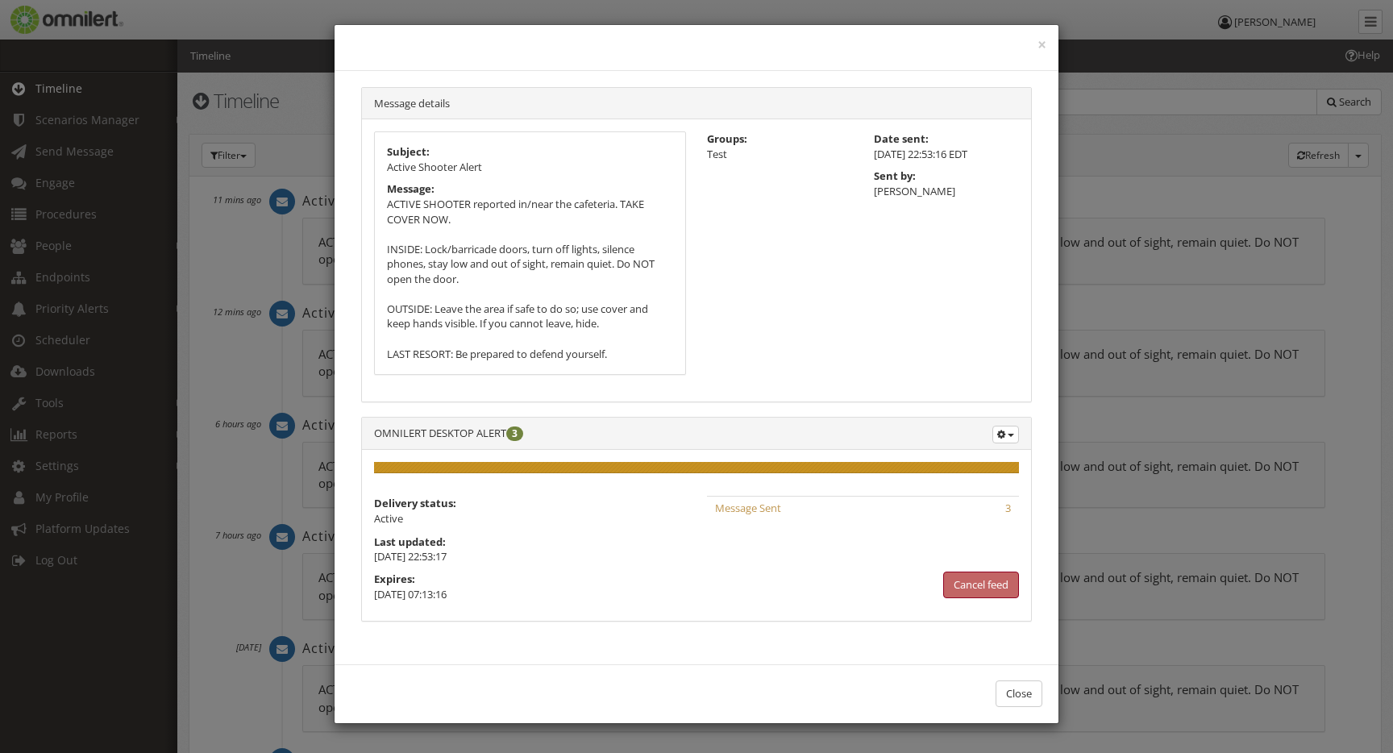
click at [222, 34] on div "× Message details Subject: Active Shooter Alert Message: ACTIVE SHOOTER reporte…" at bounding box center [696, 376] width 1393 height 753
click at [1013, 689] on button "Close" at bounding box center [1019, 693] width 47 height 27
